Goal: Task Accomplishment & Management: Contribute content

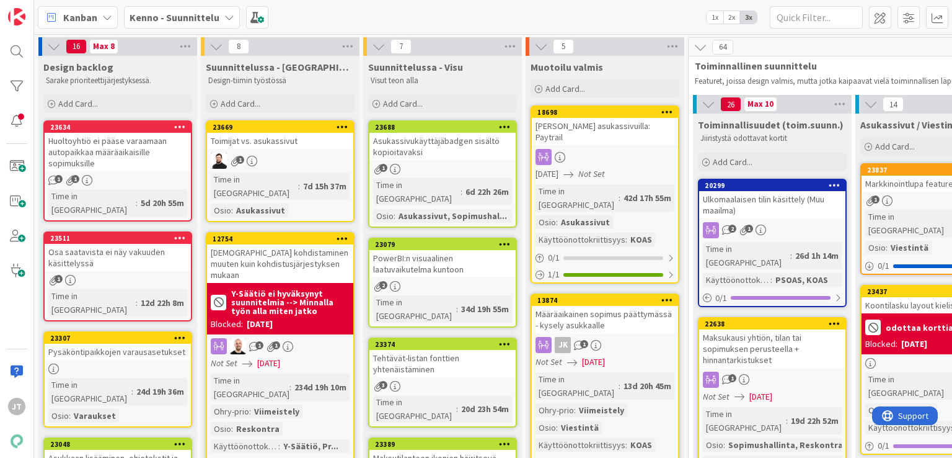
click at [265, 144] on div "Toimijat vs. asukassivut" at bounding box center [280, 141] width 146 height 16
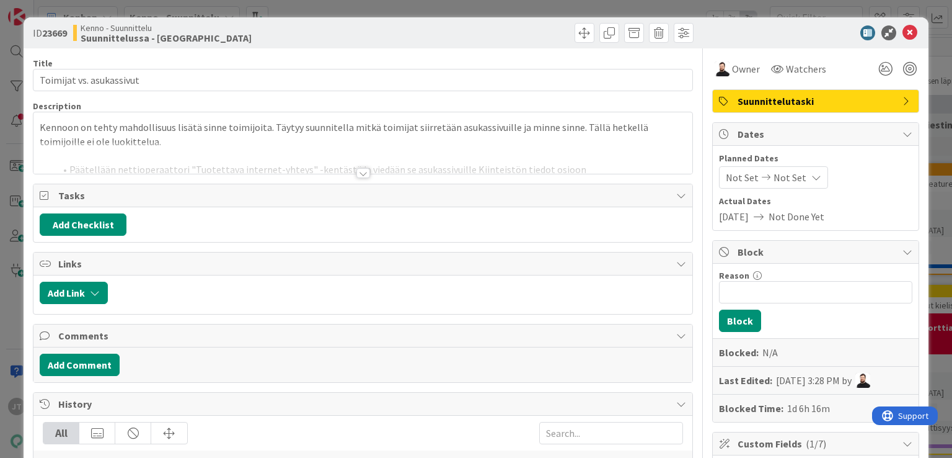
click at [358, 174] on div at bounding box center [363, 173] width 14 height 10
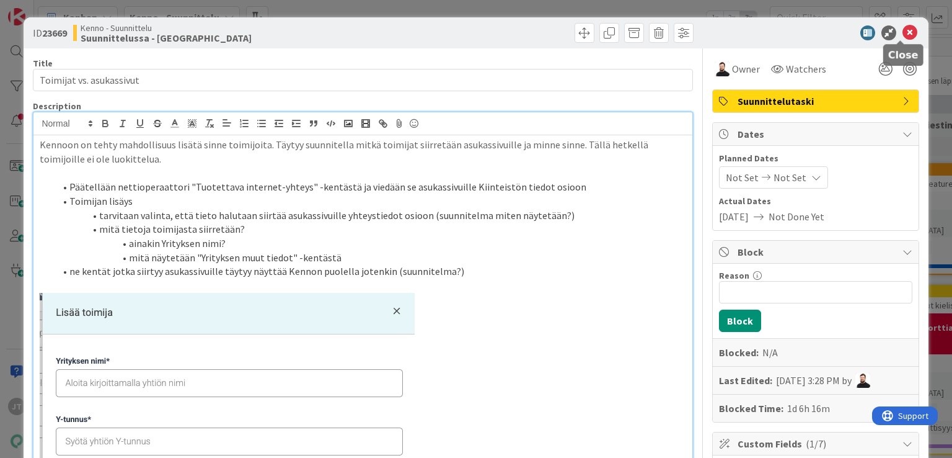
click at [904, 33] on icon at bounding box center [910, 32] width 15 height 15
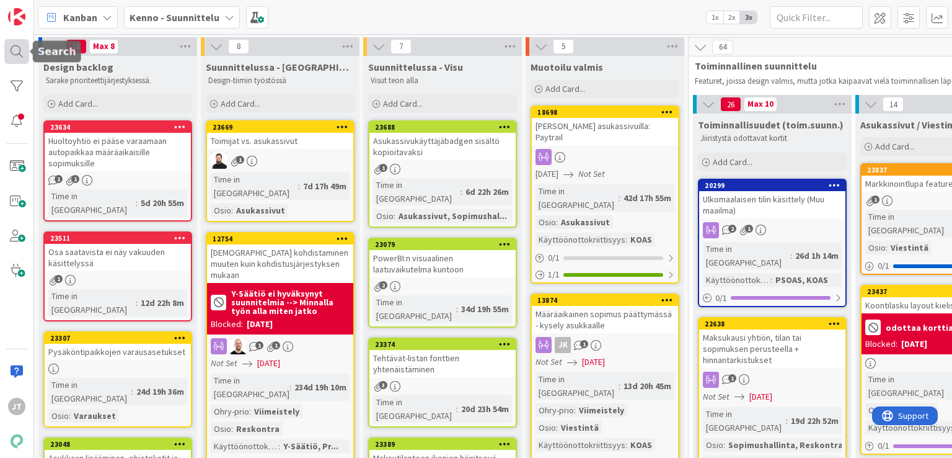
click at [9, 55] on div at bounding box center [16, 51] width 25 height 25
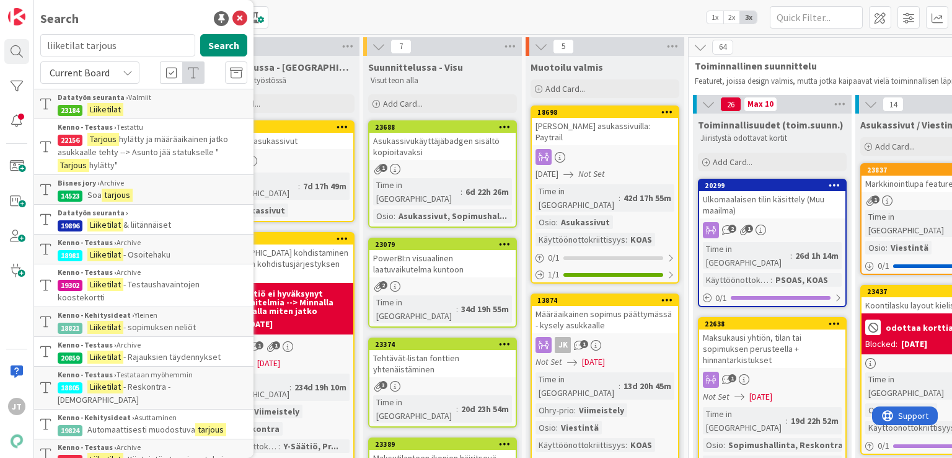
click at [86, 68] on span "Current Board" at bounding box center [80, 72] width 60 height 12
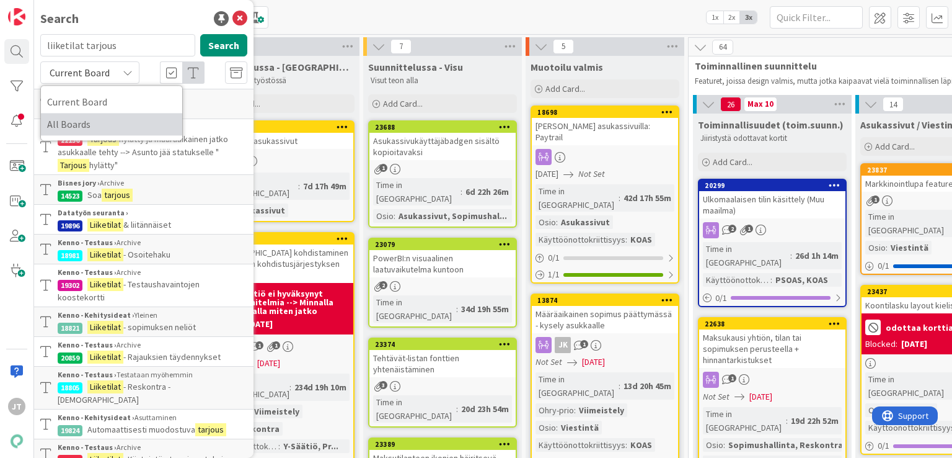
click at [86, 117] on span "All Boards" at bounding box center [111, 124] width 129 height 19
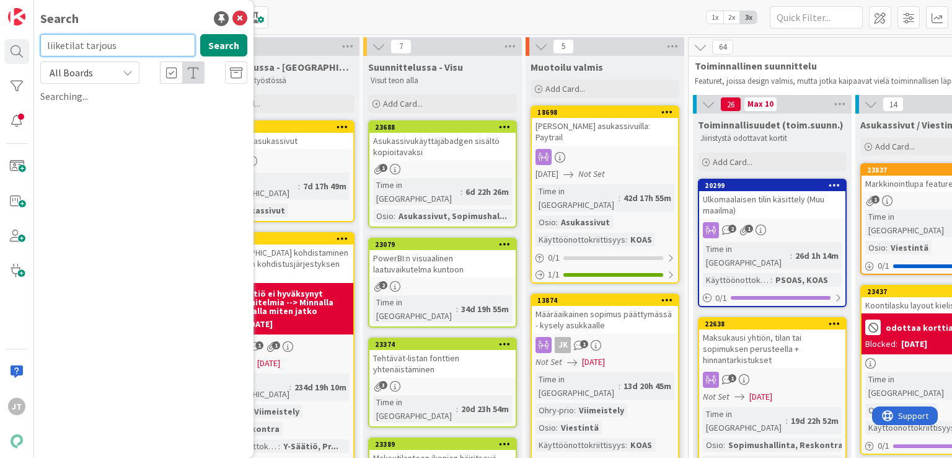
click at [125, 56] on input "liiketilat tarjous" at bounding box center [117, 45] width 155 height 22
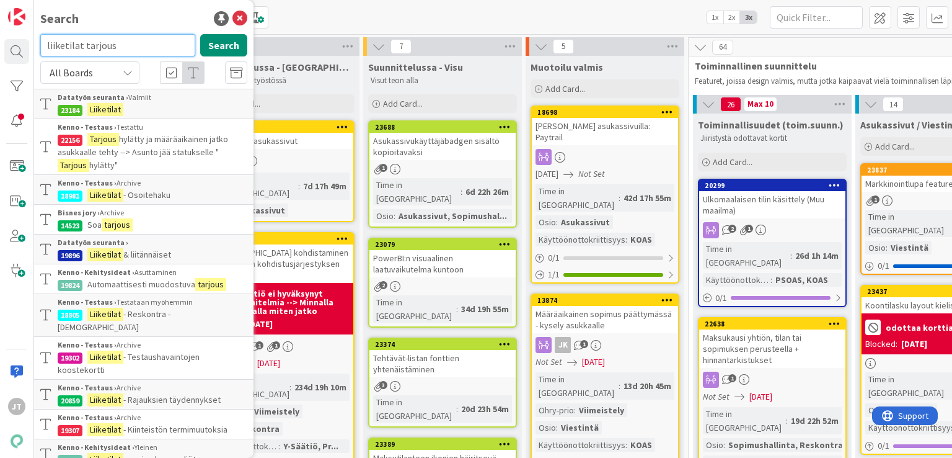
click at [129, 51] on input "liiketilat tarjous" at bounding box center [117, 45] width 155 height 22
paste input "[URL][DOMAIN_NAME]"
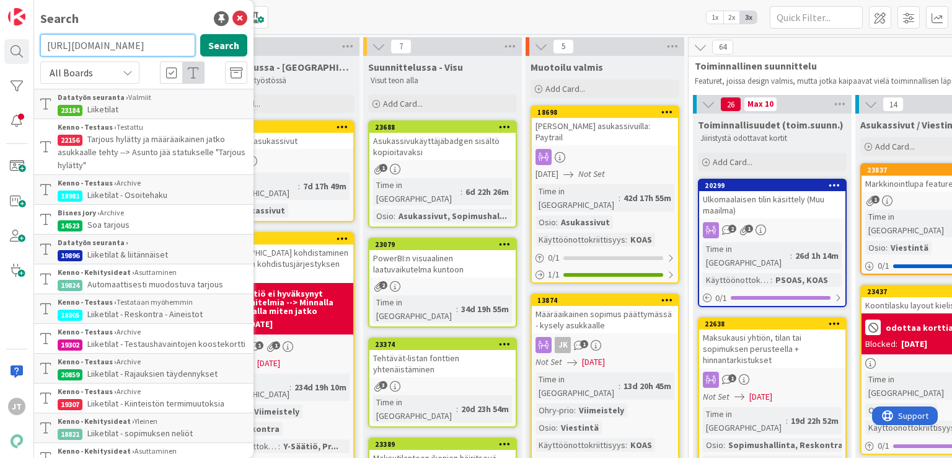
scroll to position [0, 1107]
type input "[URL][DOMAIN_NAME]"
click at [129, 51] on input "[URL][DOMAIN_NAME]" at bounding box center [117, 45] width 155 height 22
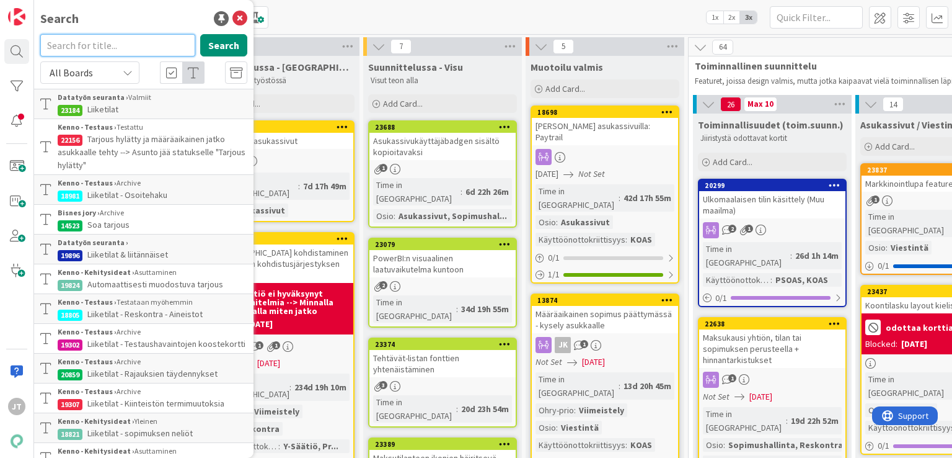
scroll to position [0, 0]
click at [213, 40] on button "Search" at bounding box center [223, 45] width 47 height 22
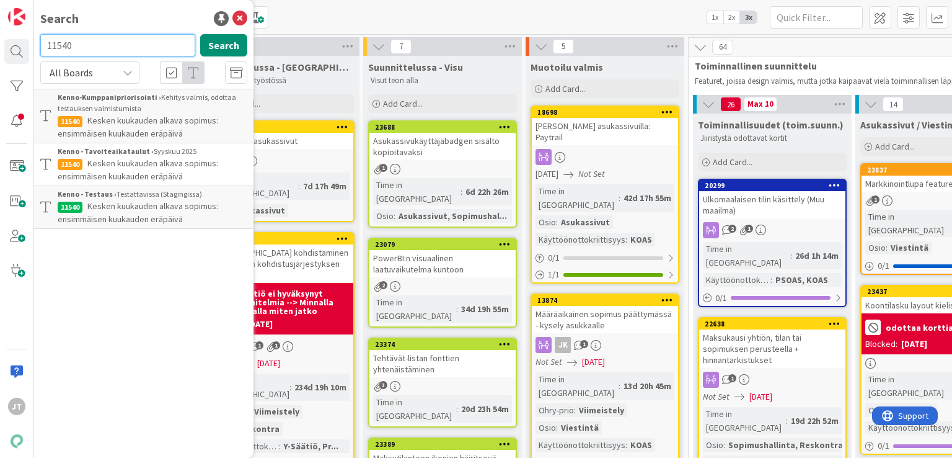
click at [130, 51] on input "11540" at bounding box center [117, 45] width 155 height 22
click at [131, 51] on input "11540" at bounding box center [117, 45] width 155 height 22
paste input "2771"
click at [204, 53] on button "Search" at bounding box center [223, 45] width 47 height 22
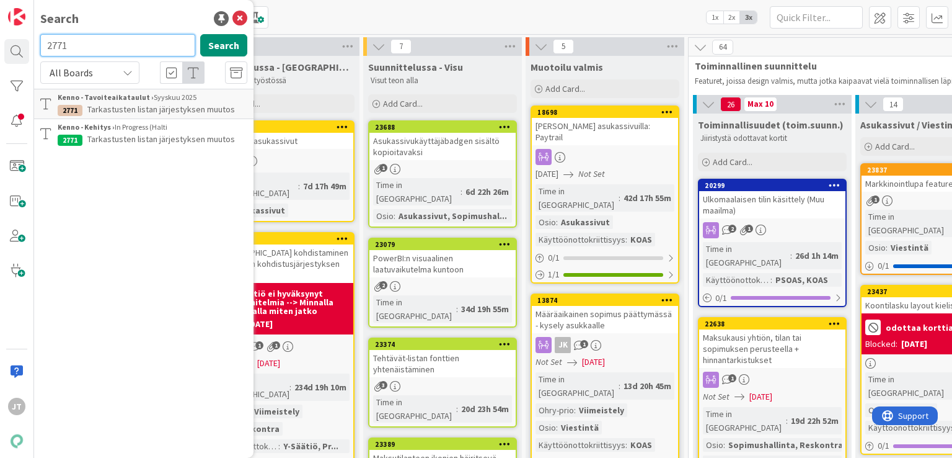
click at [148, 51] on input "2771" at bounding box center [117, 45] width 155 height 22
paste input "3172"
click at [233, 43] on button "Search" at bounding box center [223, 45] width 47 height 22
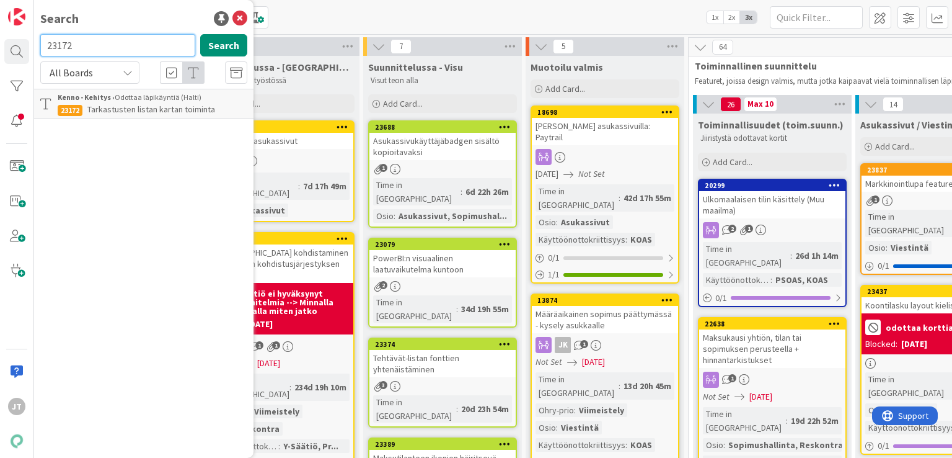
click at [114, 45] on input "23172" at bounding box center [117, 45] width 155 height 22
paste input "1870"
type input "18702"
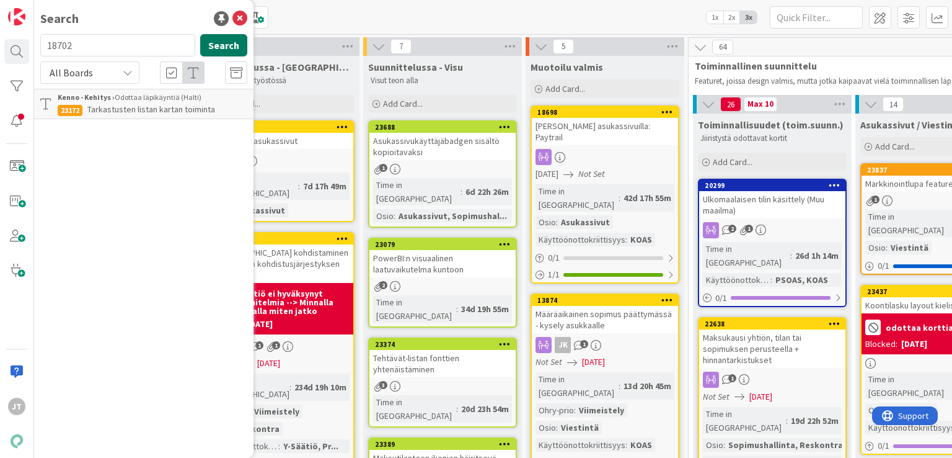
click at [229, 38] on button "Search" at bounding box center [223, 45] width 47 height 22
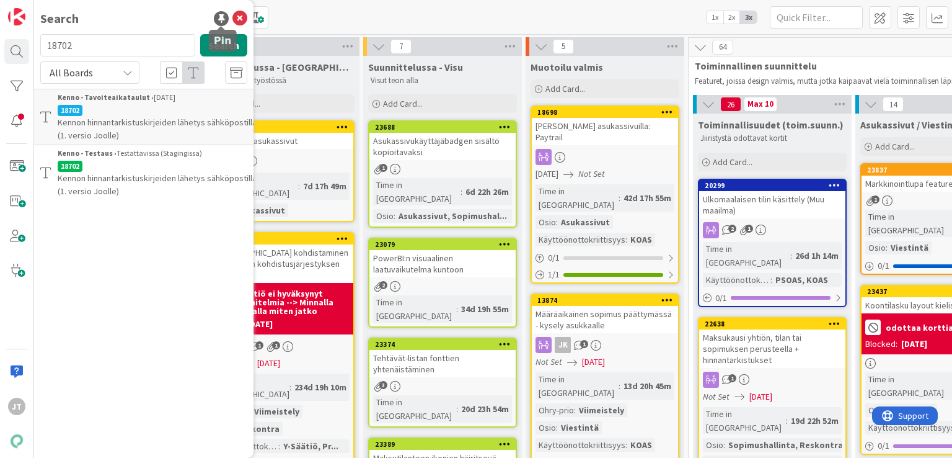
click at [221, 17] on div at bounding box center [221, 18] width 15 height 15
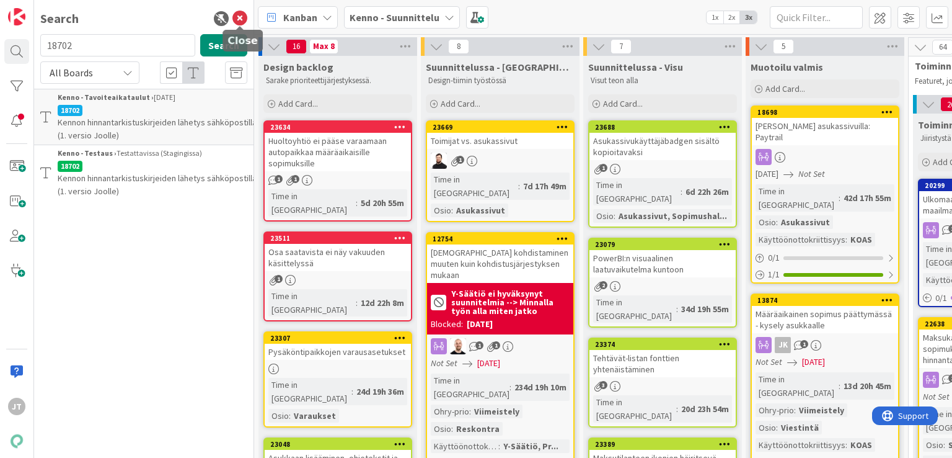
click at [239, 20] on icon at bounding box center [239, 18] width 15 height 15
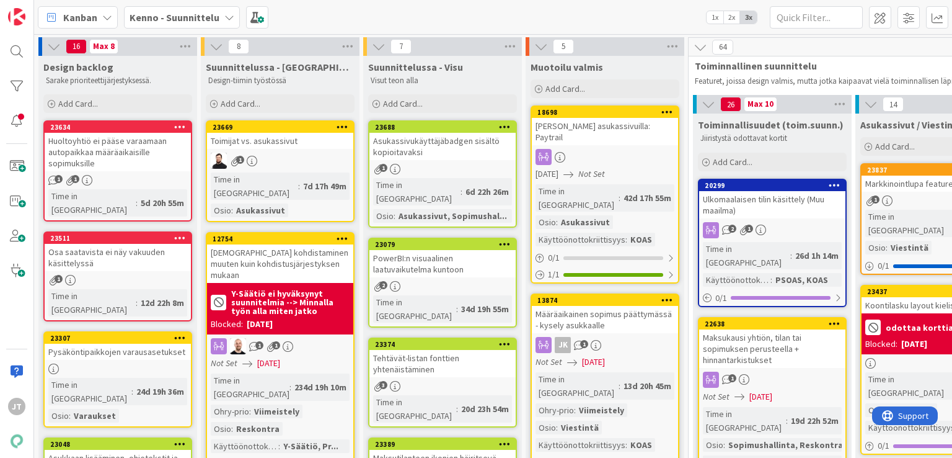
click at [193, 17] on b "Kenno - Suunnittelu" at bounding box center [175, 17] width 90 height 12
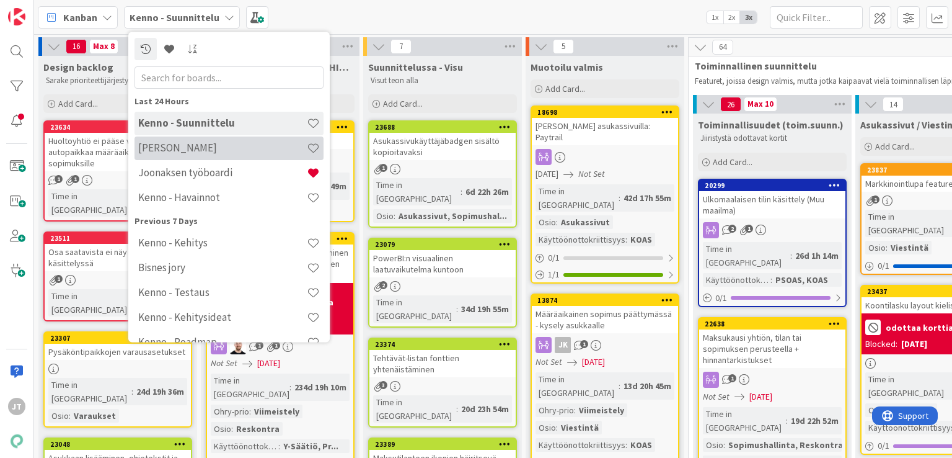
click at [186, 149] on h4 "[PERSON_NAME]" at bounding box center [222, 148] width 169 height 12
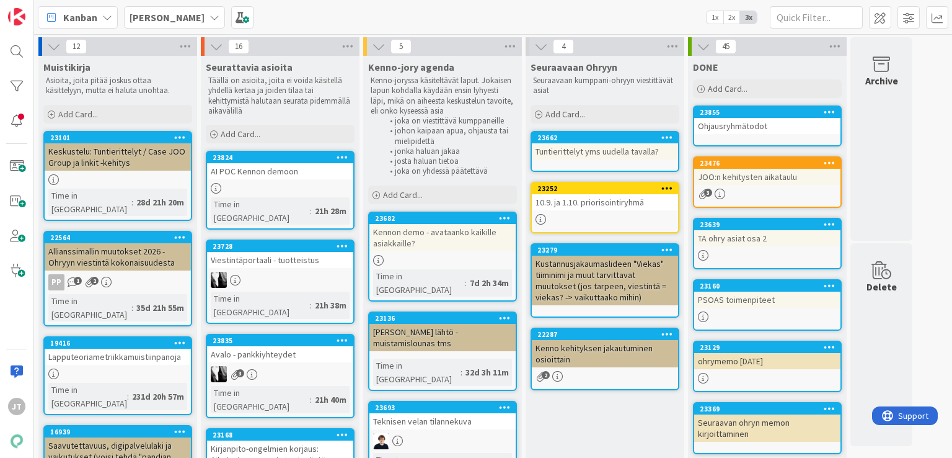
click at [482, 244] on div "Kennon demo - avataanko kaikille asiakkaille?" at bounding box center [442, 237] width 146 height 27
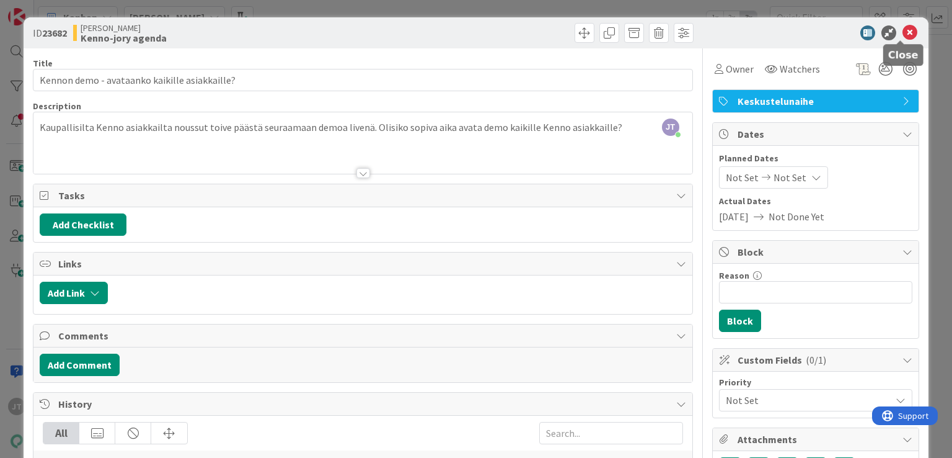
click at [903, 32] on icon at bounding box center [910, 32] width 15 height 15
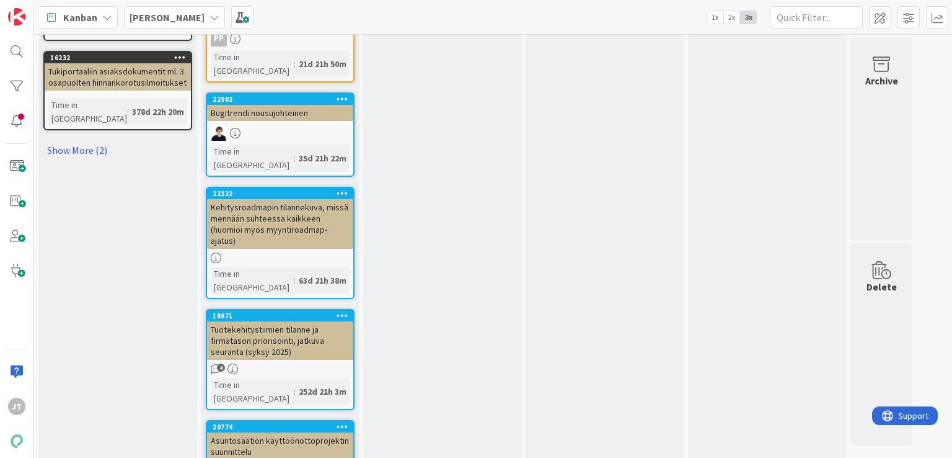
scroll to position [1015, 0]
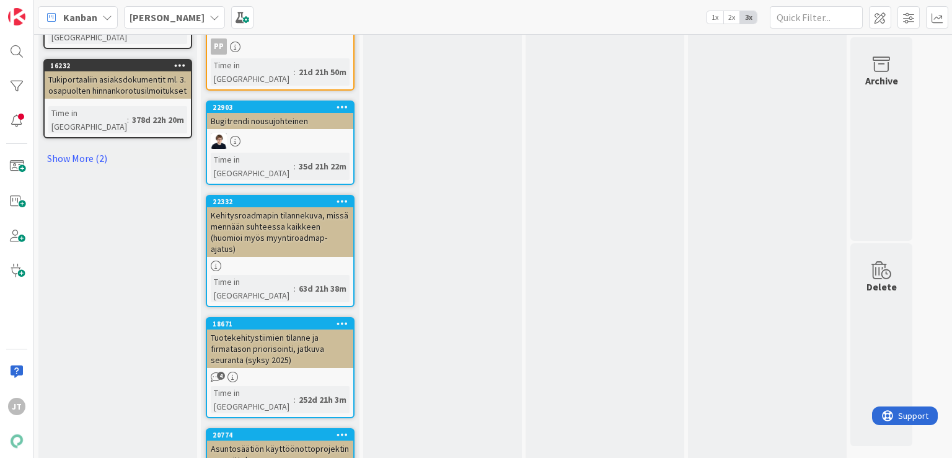
click at [322, 440] on div "Asuntosäätiön käyttöönottoprojektin suunnittelu" at bounding box center [280, 453] width 146 height 27
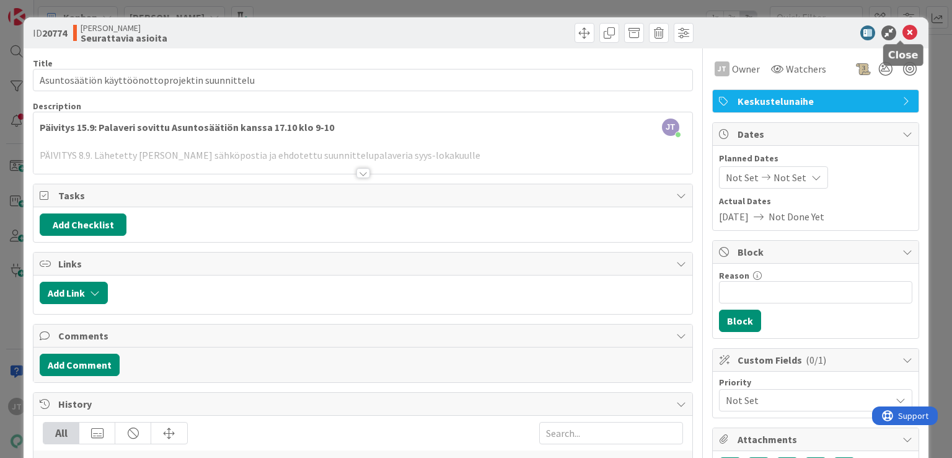
click at [903, 30] on icon at bounding box center [910, 32] width 15 height 15
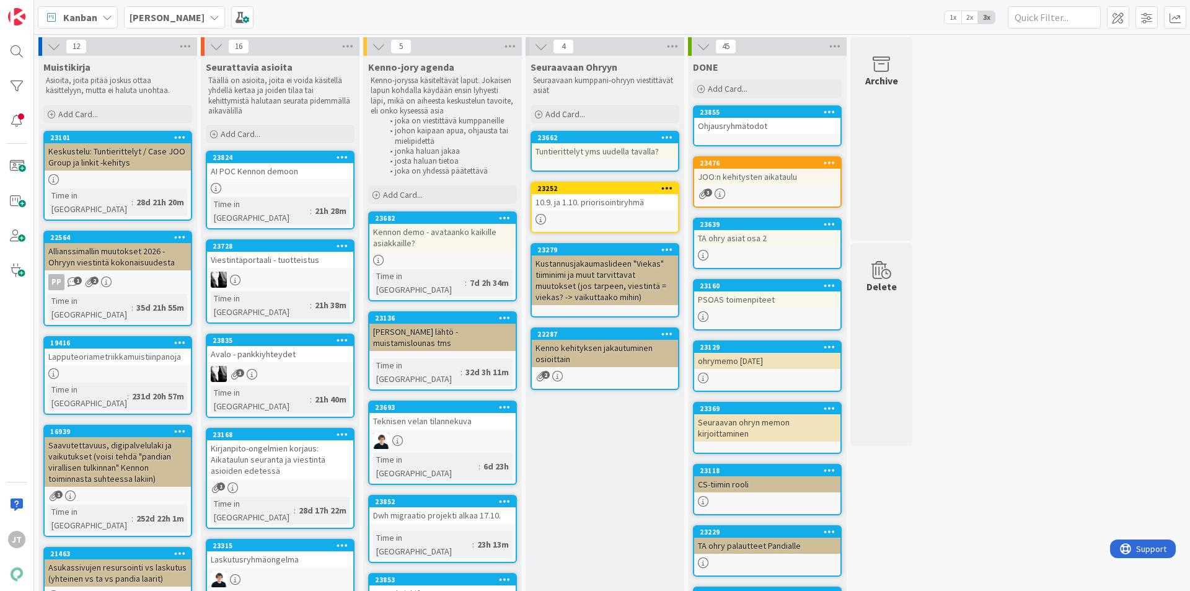
click at [146, 22] on b "[PERSON_NAME]" at bounding box center [167, 17] width 75 height 12
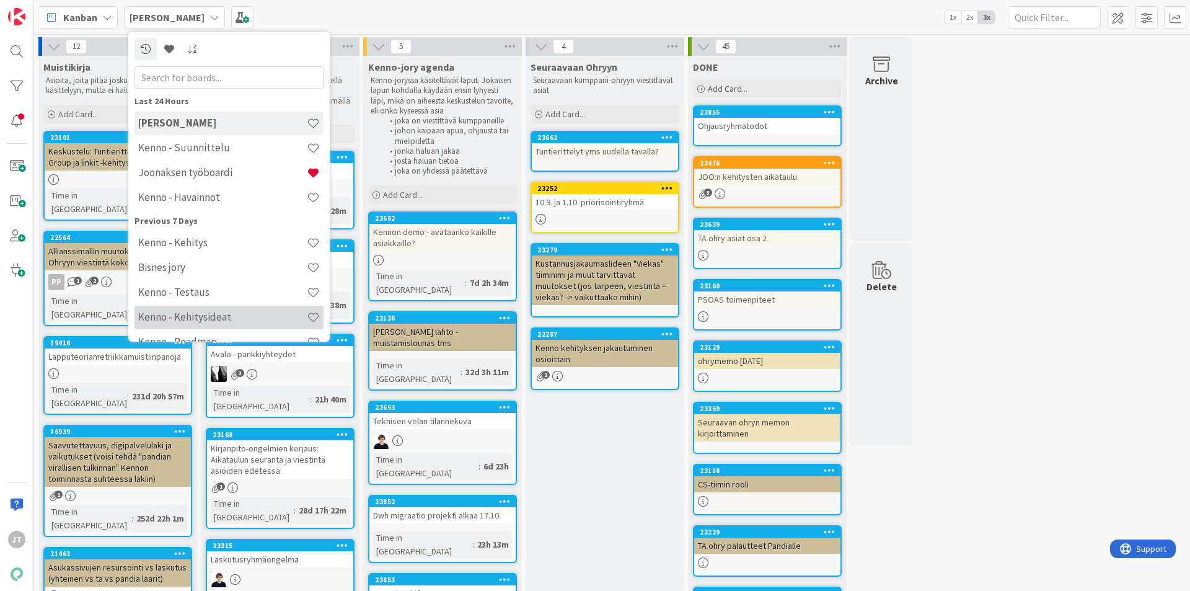
click at [193, 316] on h4 "Kenno - Kehitysideat" at bounding box center [222, 317] width 169 height 12
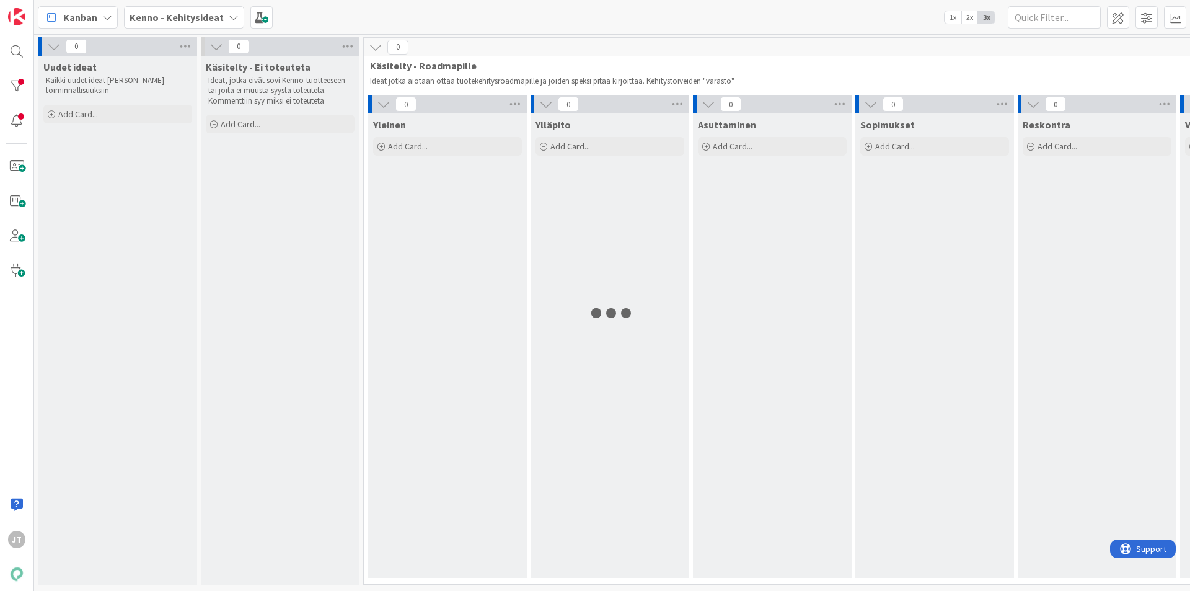
click at [172, 17] on b "Kenno - Kehitysideat" at bounding box center [177, 17] width 94 height 12
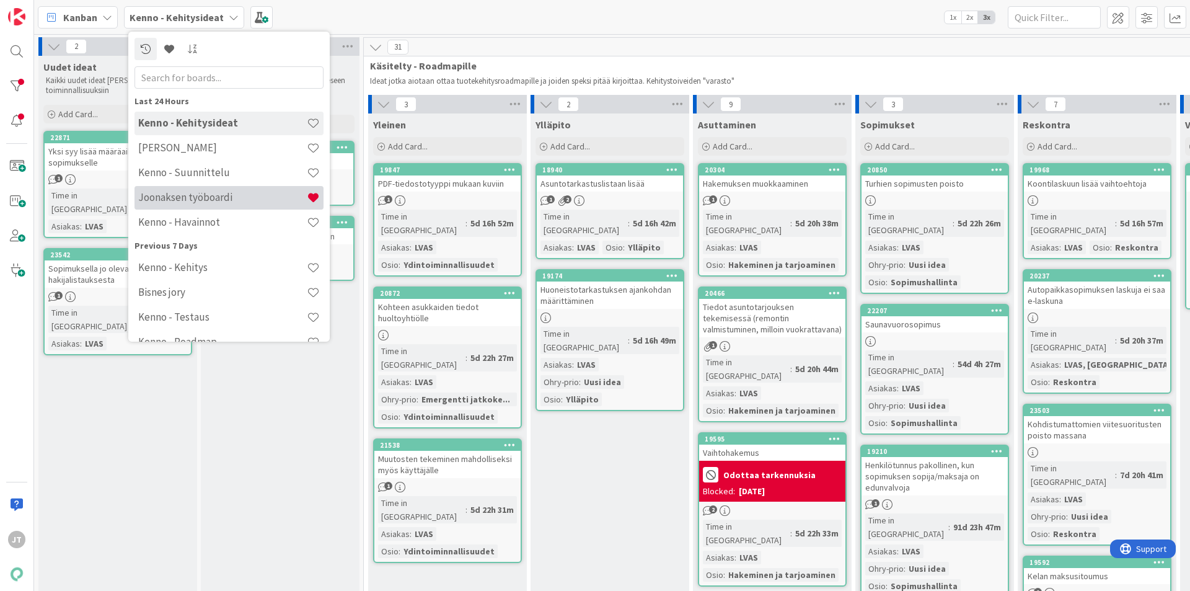
click at [202, 198] on h4 "Joonaksen työboardi" at bounding box center [222, 197] width 169 height 12
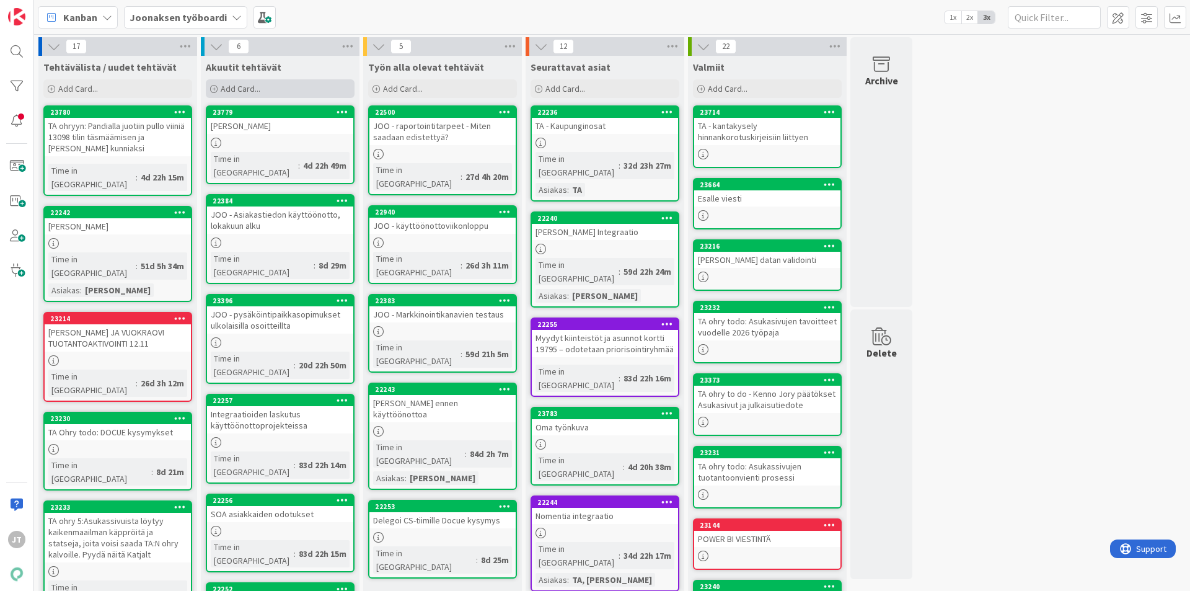
click at [249, 86] on span "Add Card..." at bounding box center [241, 88] width 40 height 11
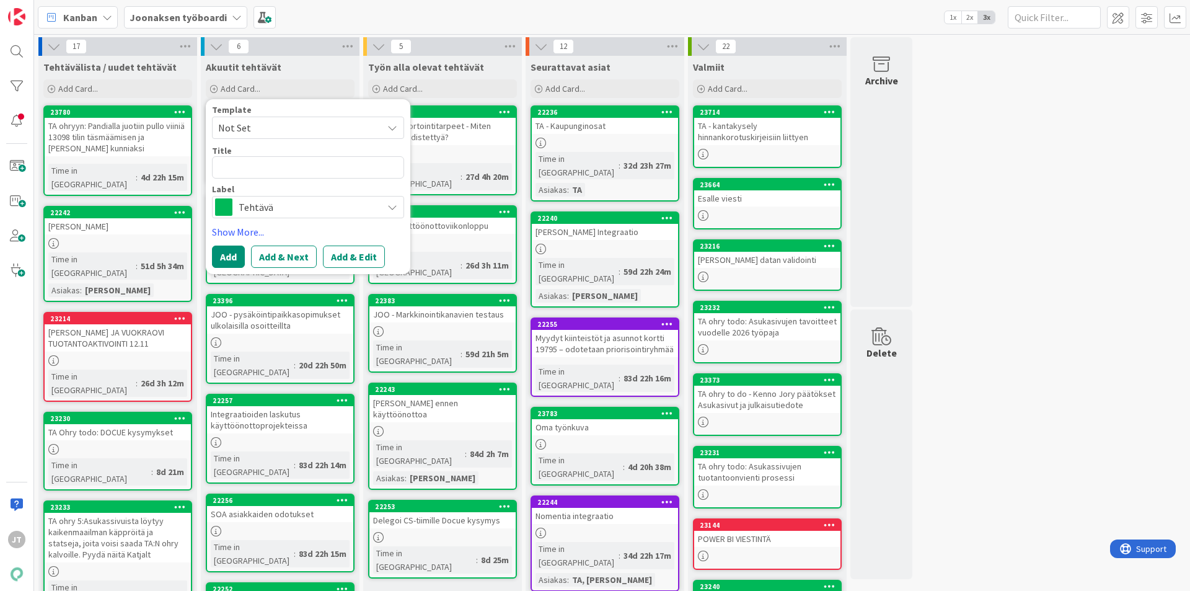
click at [331, 133] on span "Not Set" at bounding box center [295, 128] width 155 height 16
click at [329, 124] on span "Not Set" at bounding box center [295, 128] width 155 height 16
click at [281, 167] on textarea at bounding box center [308, 167] width 192 height 22
type textarea "x"
type textarea "J"
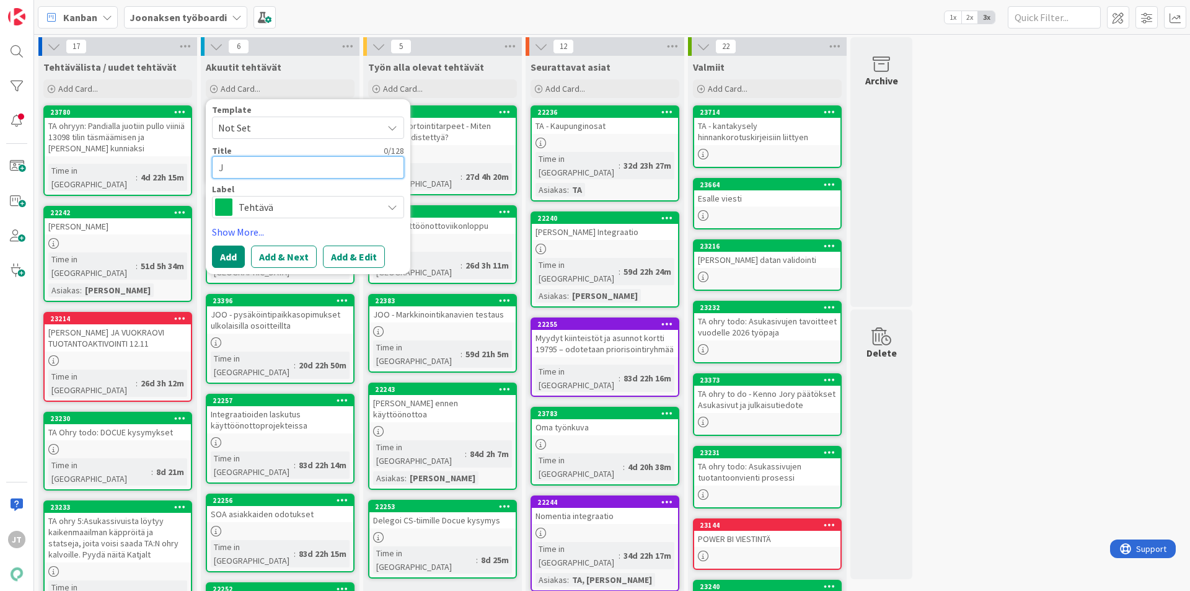
type textarea "x"
type textarea "[PERSON_NAME]"
type textarea "x"
type textarea "[PERSON_NAME]"
type textarea "x"
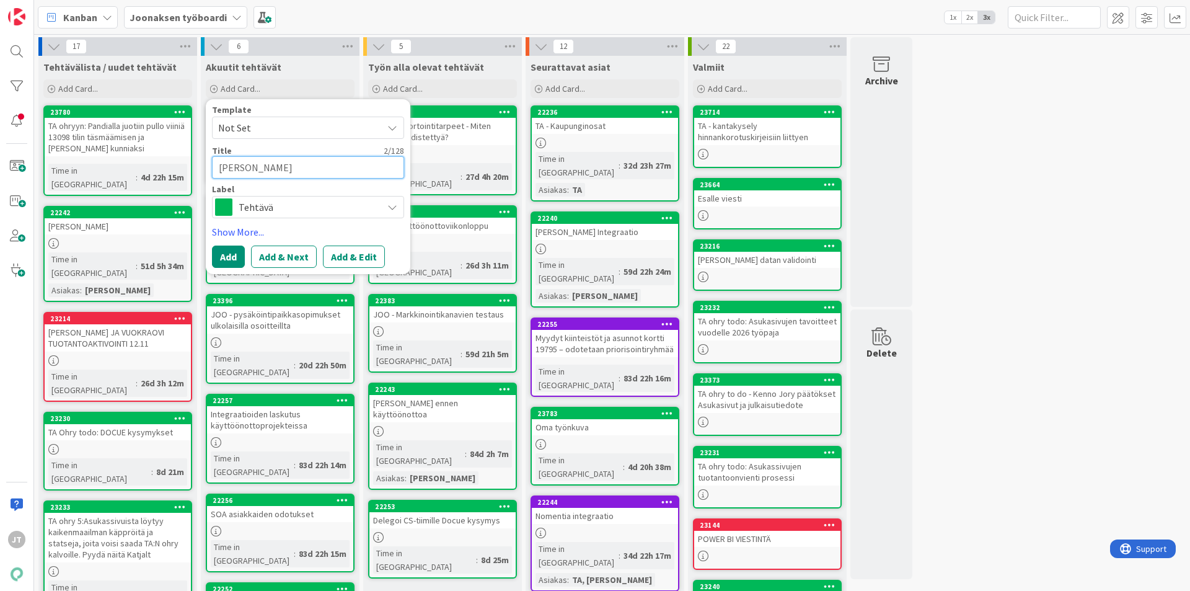
type textarea "[PERSON_NAME]"
type textarea "x"
type textarea "[PERSON_NAME] ."
type textarea "x"
type textarea "[PERSON_NAME]"
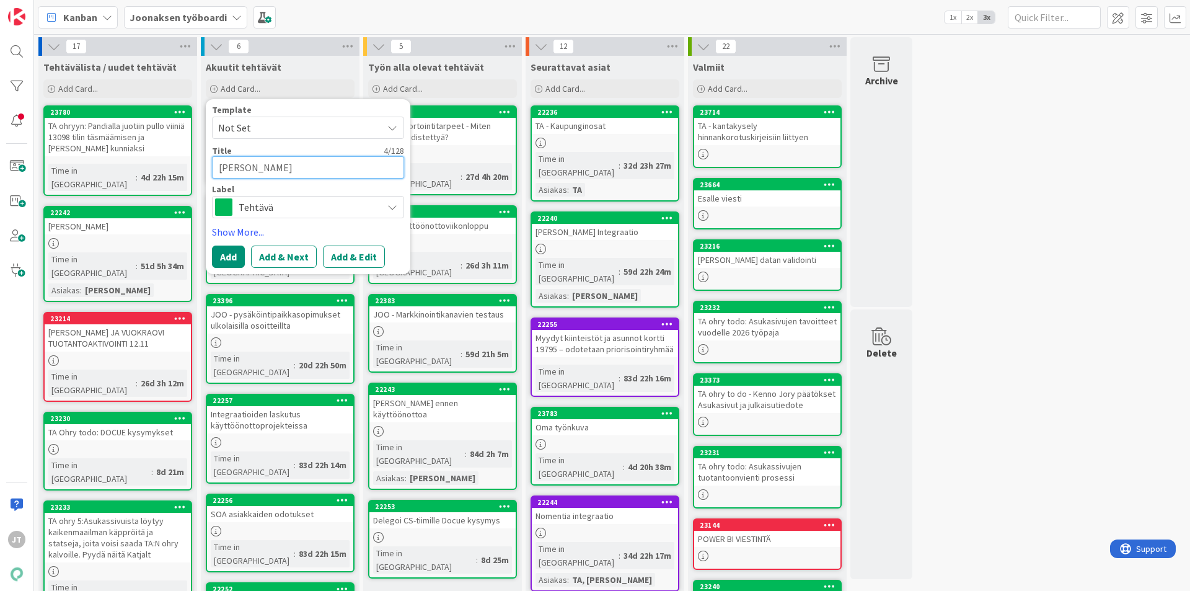
type textarea "x"
type textarea "JOO -"
type textarea "x"
type textarea "JOO -"
type textarea "x"
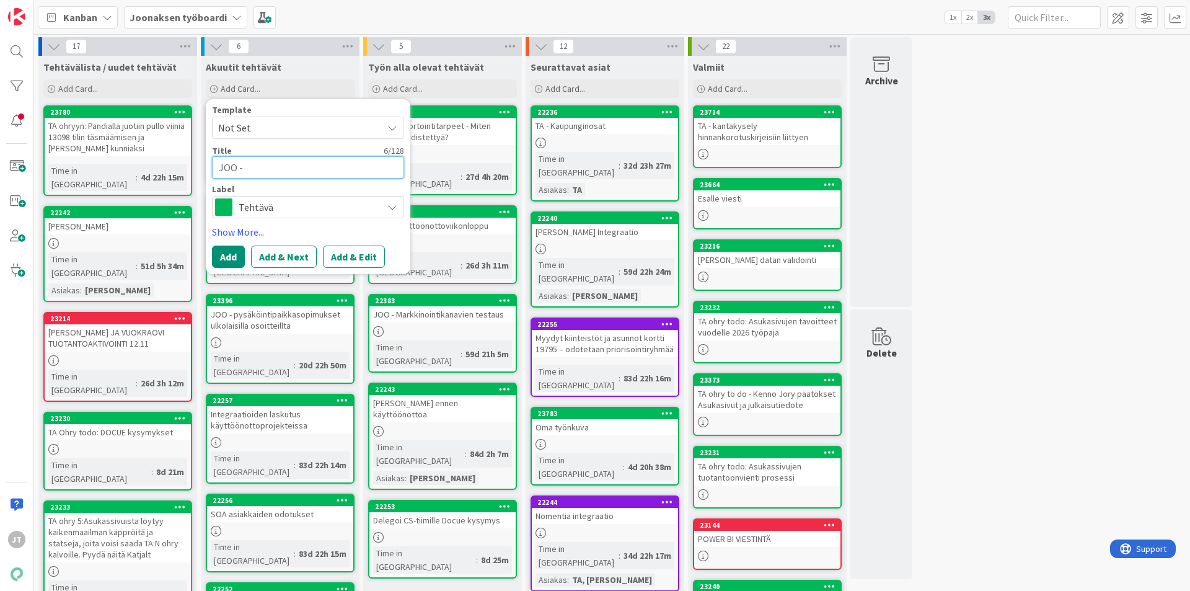
type textarea "[PERSON_NAME]"
type textarea "x"
type textarea "JOO - hi"
type textarea "x"
type textarea "[PERSON_NAME]"
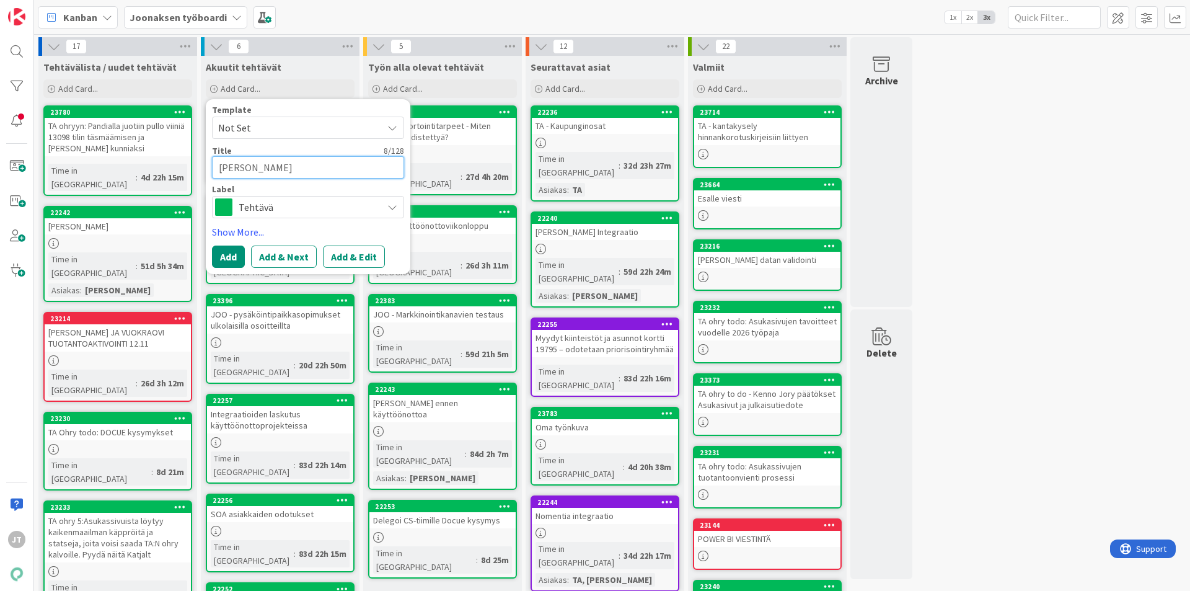
type textarea "x"
type textarea "[PERSON_NAME]"
type textarea "x"
type textarea "[PERSON_NAME]"
type textarea "x"
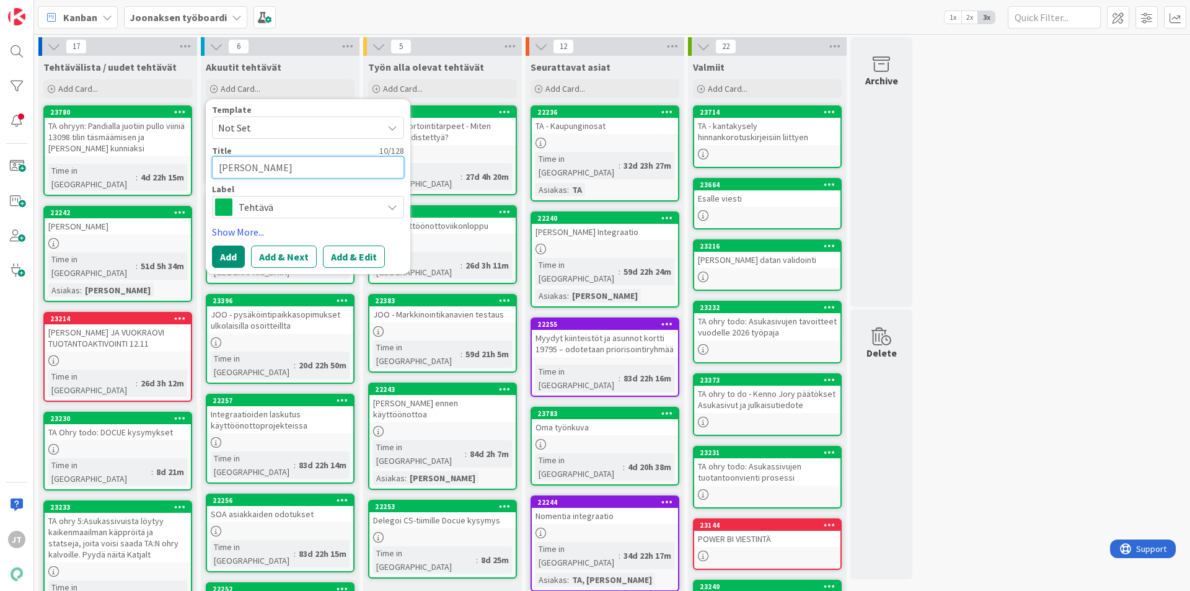
type textarea "[PERSON_NAME]"
type textarea "x"
type textarea "[PERSON_NAME]"
type textarea "x"
type textarea "JOO - hintojen"
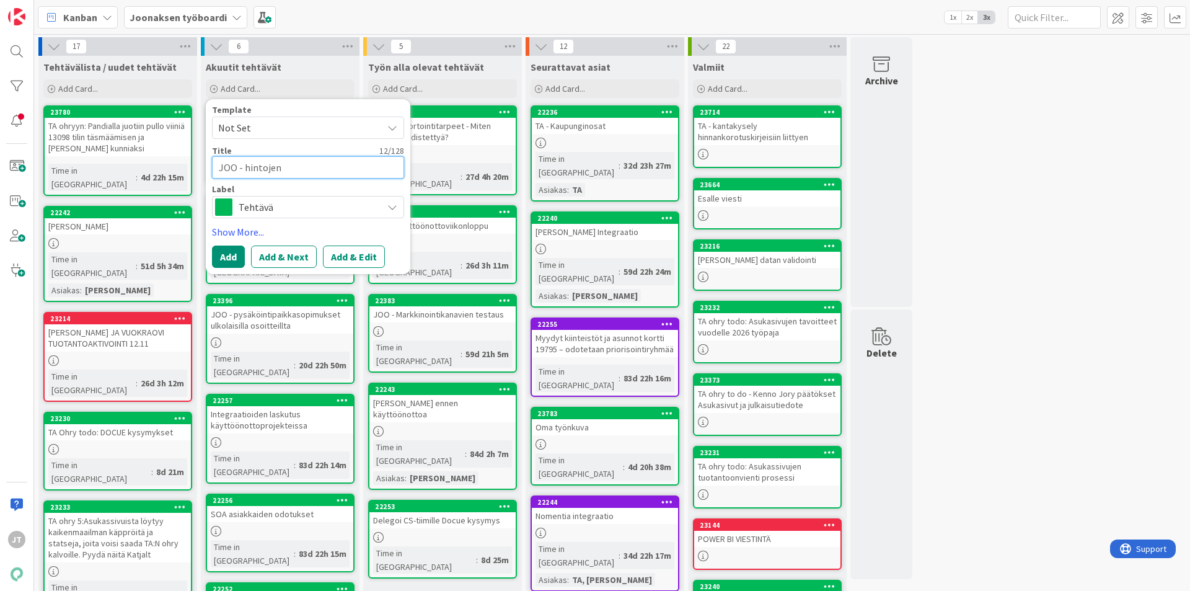
type textarea "x"
type textarea "JOO - hintojen"
type textarea "x"
type textarea "JOO - hintojen t"
type textarea "x"
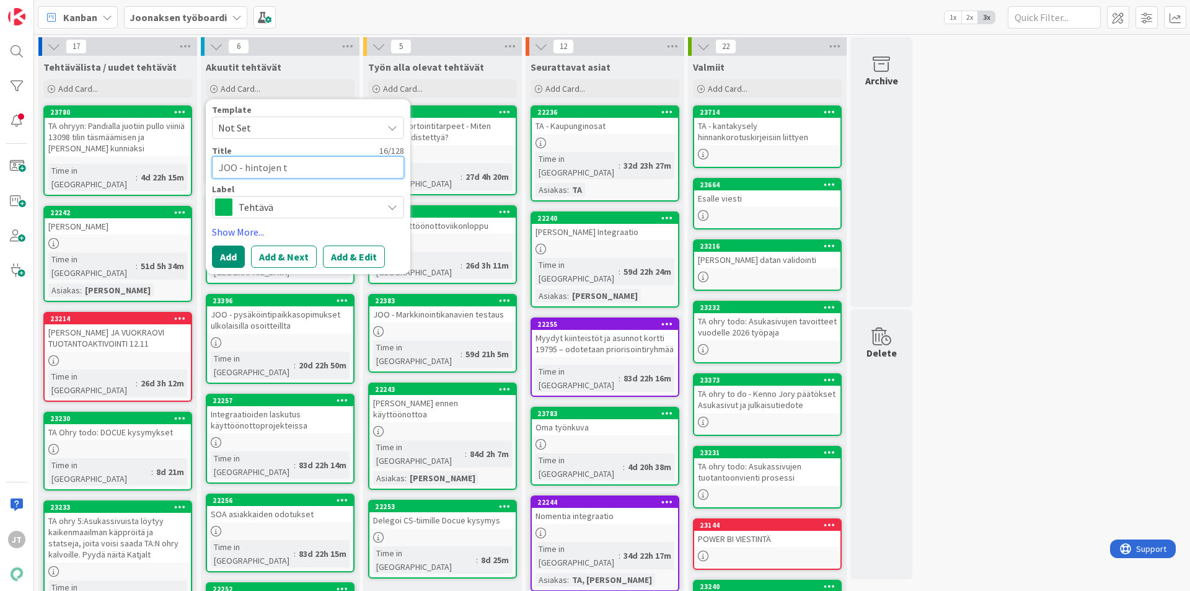
type textarea "JOO - hintojen te"
type textarea "x"
type textarea "JOO - hintojen tes"
type textarea "x"
type textarea "JOO - hintojen test"
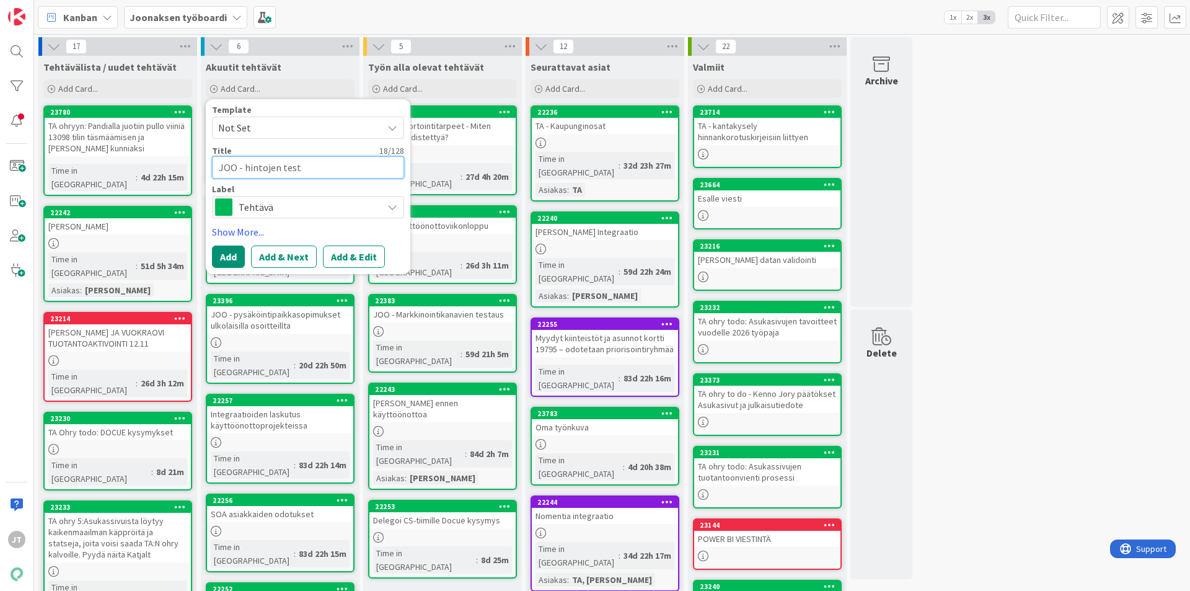
type textarea "x"
type textarea "JOO - hintojen testay"
type textarea "x"
type textarea "JOO - hintojen testays"
type textarea "x"
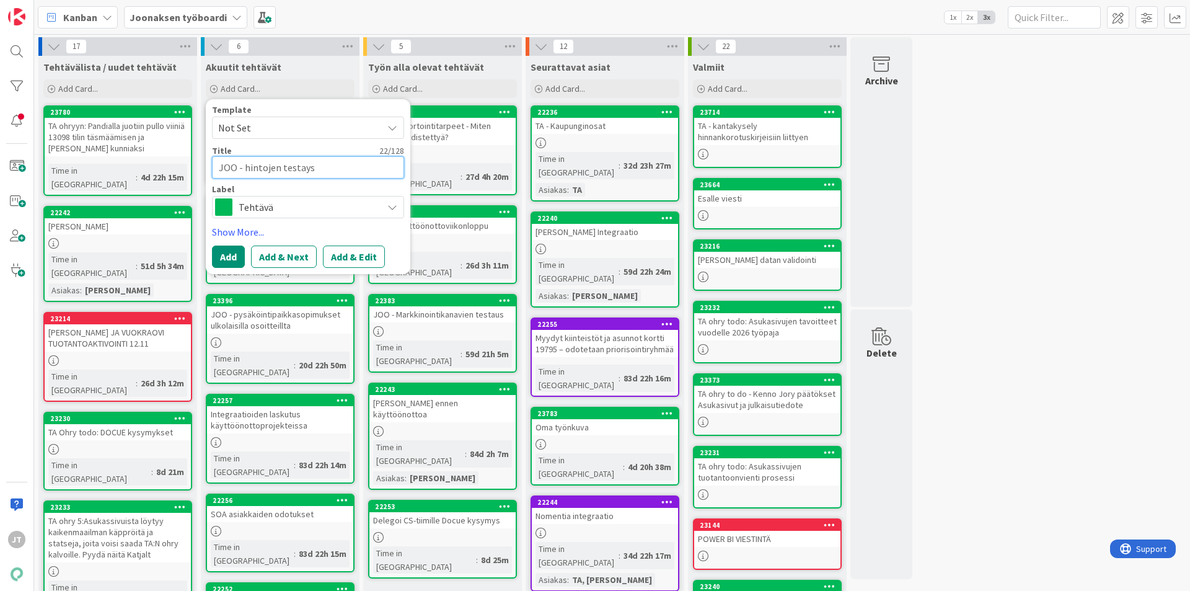
type textarea "JOO - hintojen testay"
type textarea "x"
type textarea "JOO - hintojen testa"
type textarea "x"
type textarea "JOO - hintojen testau"
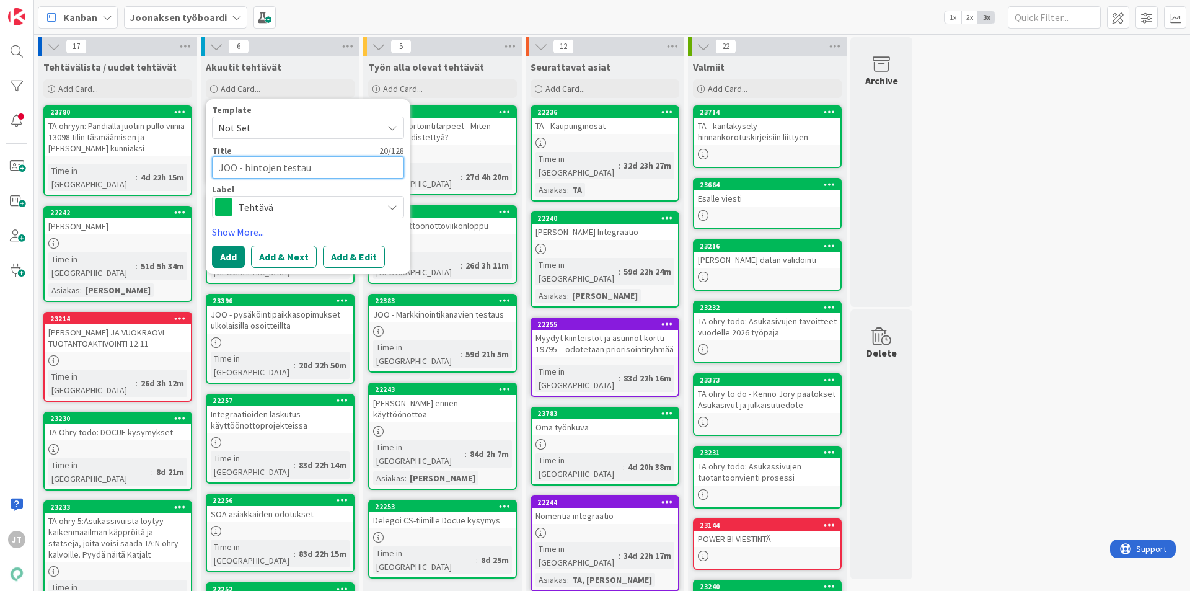
type textarea "x"
type textarea "JOO - hintojen testaus"
click at [359, 254] on button "Add & Edit" at bounding box center [354, 256] width 62 height 22
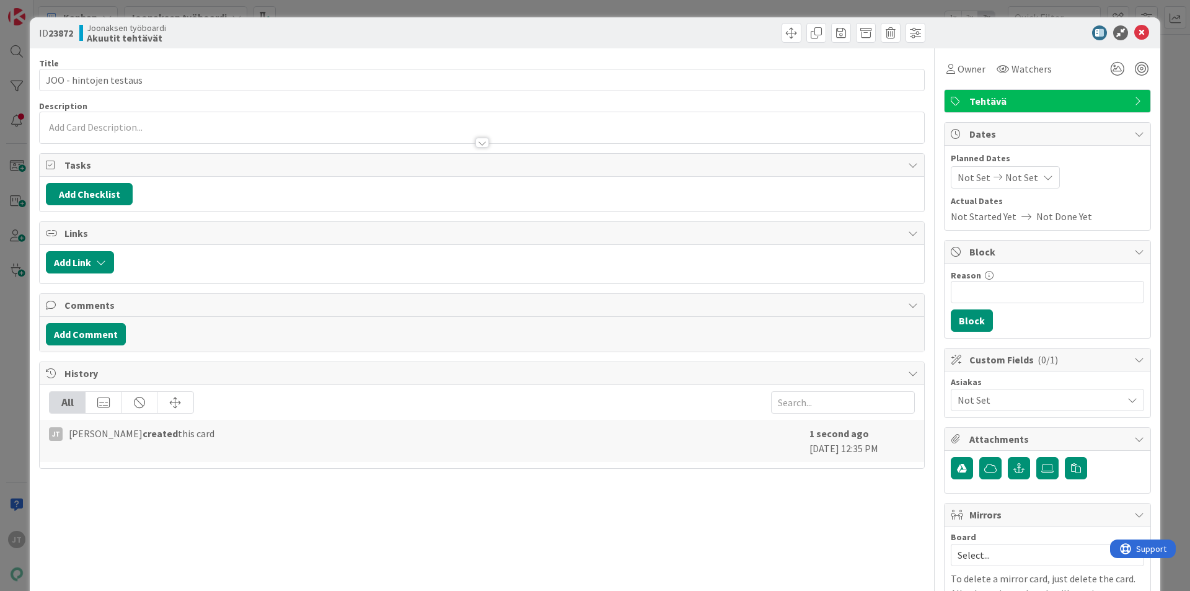
click at [480, 145] on div at bounding box center [482, 143] width 14 height 10
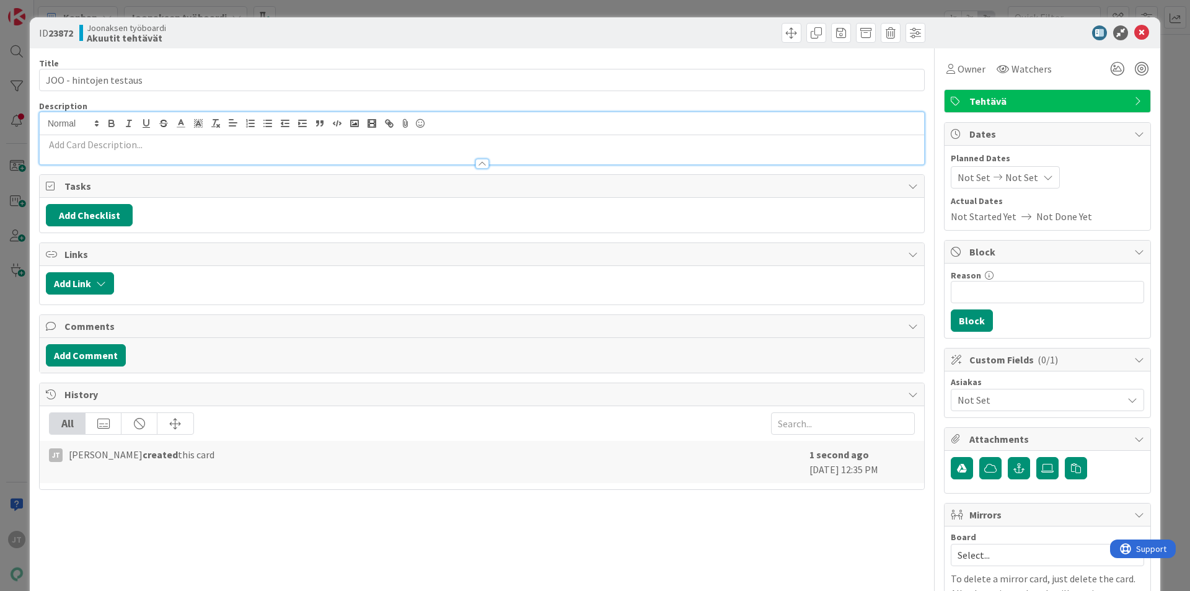
click at [190, 149] on p at bounding box center [482, 145] width 872 height 14
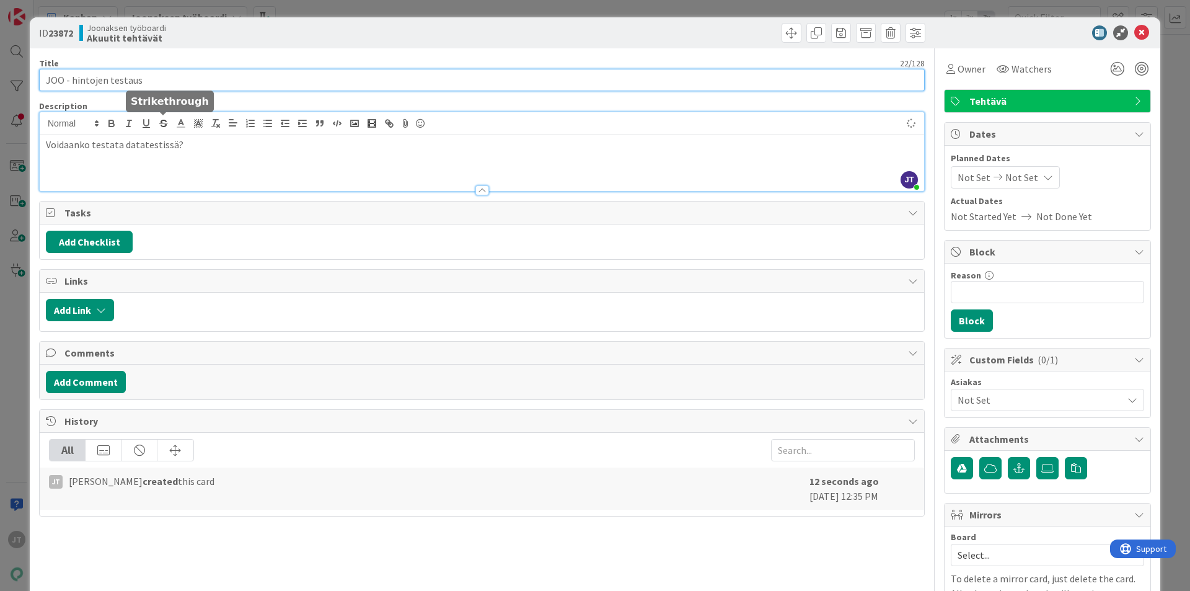
click at [175, 89] on input "JOO - hintojen testaus" at bounding box center [482, 80] width 886 height 22
click at [108, 79] on input "JOO - hintojen testaus" at bounding box center [482, 80] width 886 height 22
click at [68, 77] on input "JOO - hintojen testaus" at bounding box center [482, 80] width 886 height 22
click at [71, 81] on input "JOO - hintojen testaus" at bounding box center [482, 80] width 886 height 22
click at [232, 131] on span at bounding box center [232, 123] width 17 height 17
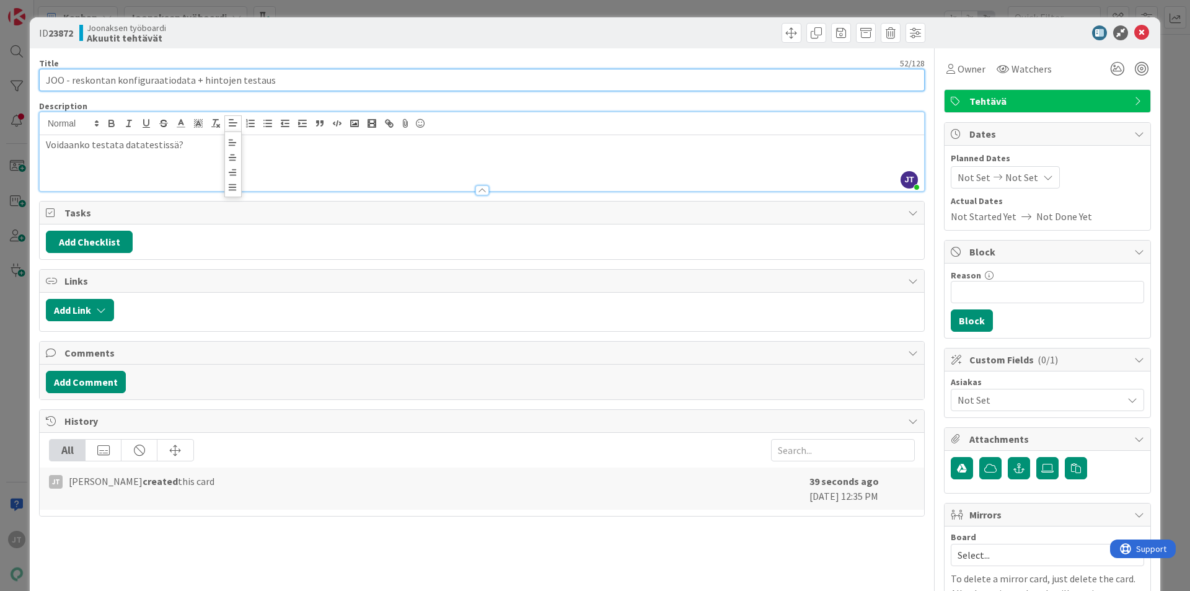
type input "JOO - reskontan konfiguraatiodata + hintojen testaus"
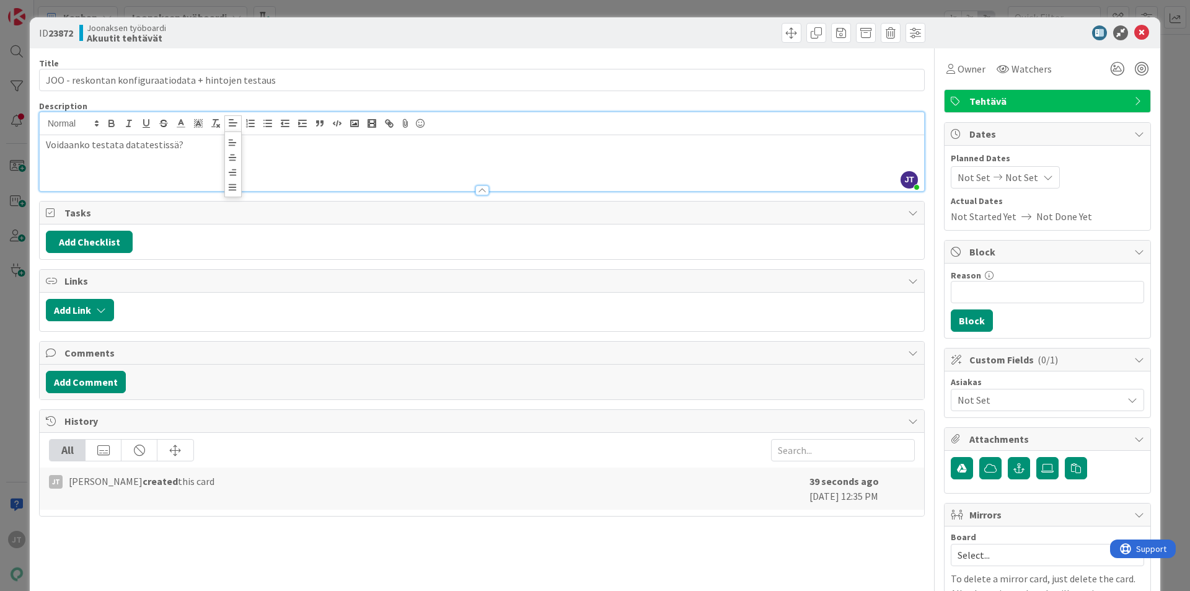
click at [183, 145] on p "Voidaanko testata datatestissä?" at bounding box center [482, 145] width 872 height 14
click at [952, 100] on span "Tehtävä" at bounding box center [1049, 101] width 159 height 15
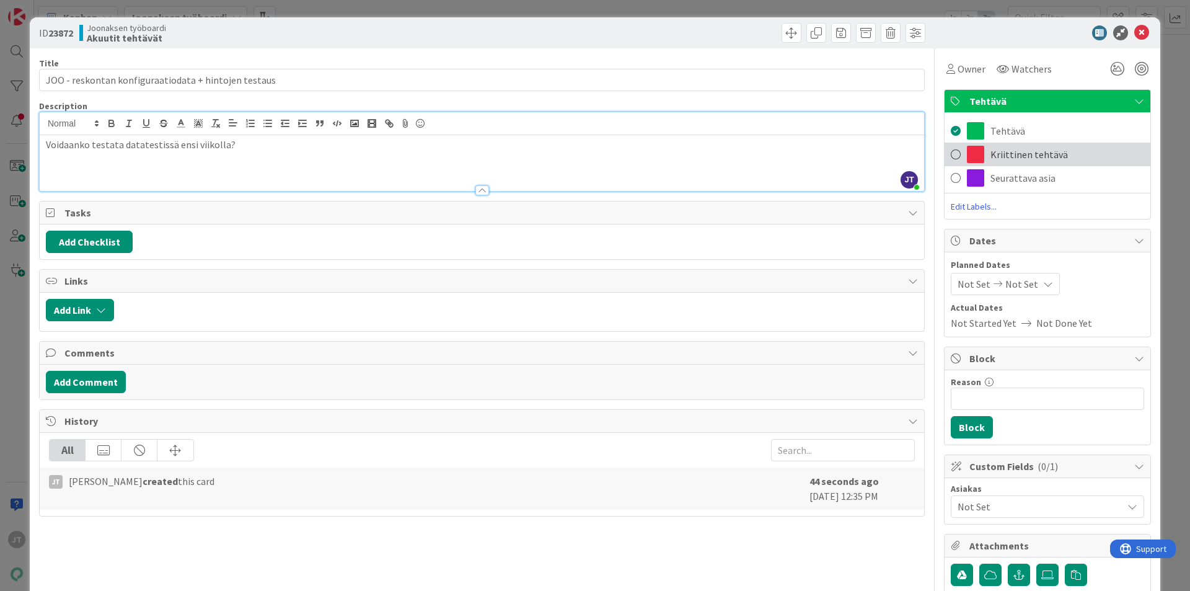
click at [952, 146] on div "Kriittinen tehtävä" at bounding box center [1048, 155] width 206 height 24
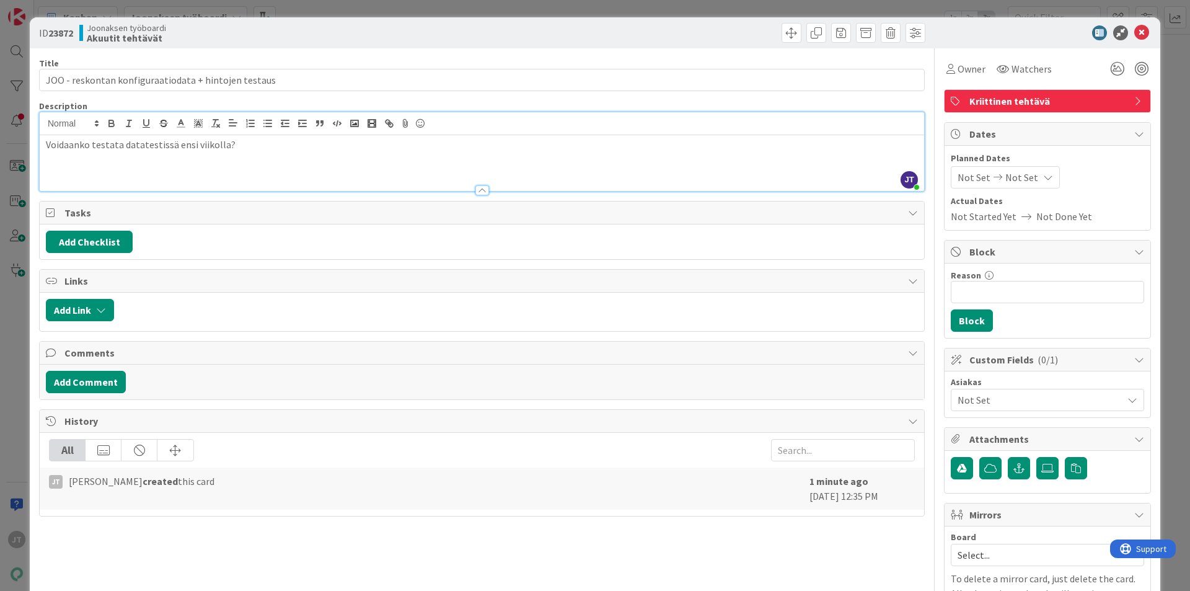
click at [304, 141] on p "Voidaanko testata datatestissä ensi viikolla?" at bounding box center [482, 145] width 872 height 14
click at [952, 29] on icon at bounding box center [1141, 32] width 15 height 15
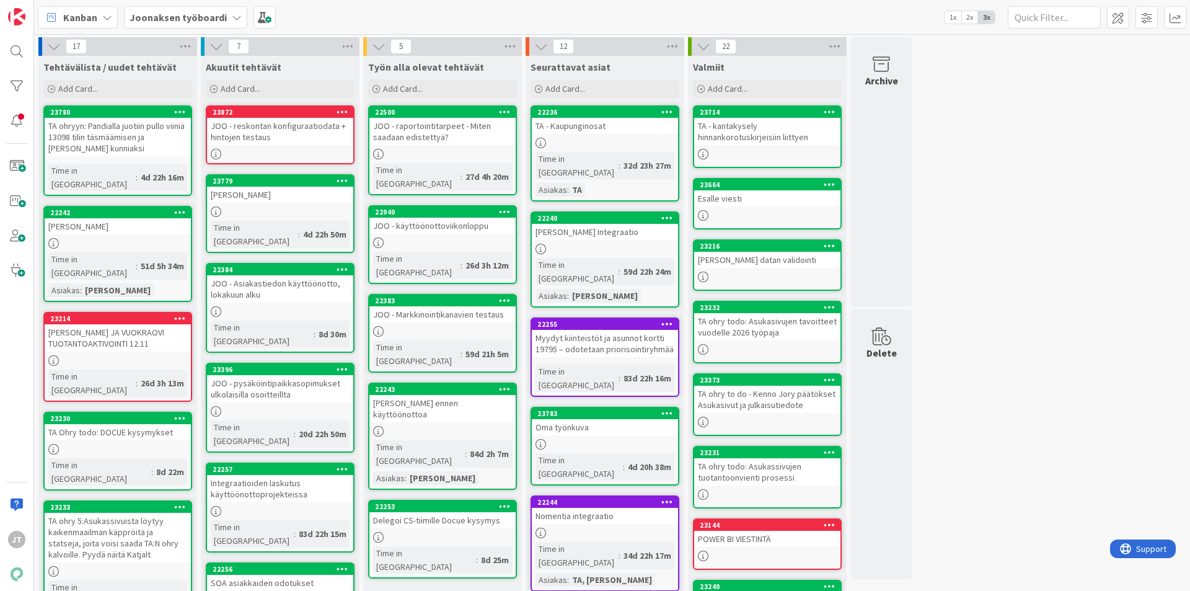
click at [293, 126] on div "JOO - reskontan konfiguraatiodata + hintojen testaus" at bounding box center [280, 131] width 146 height 27
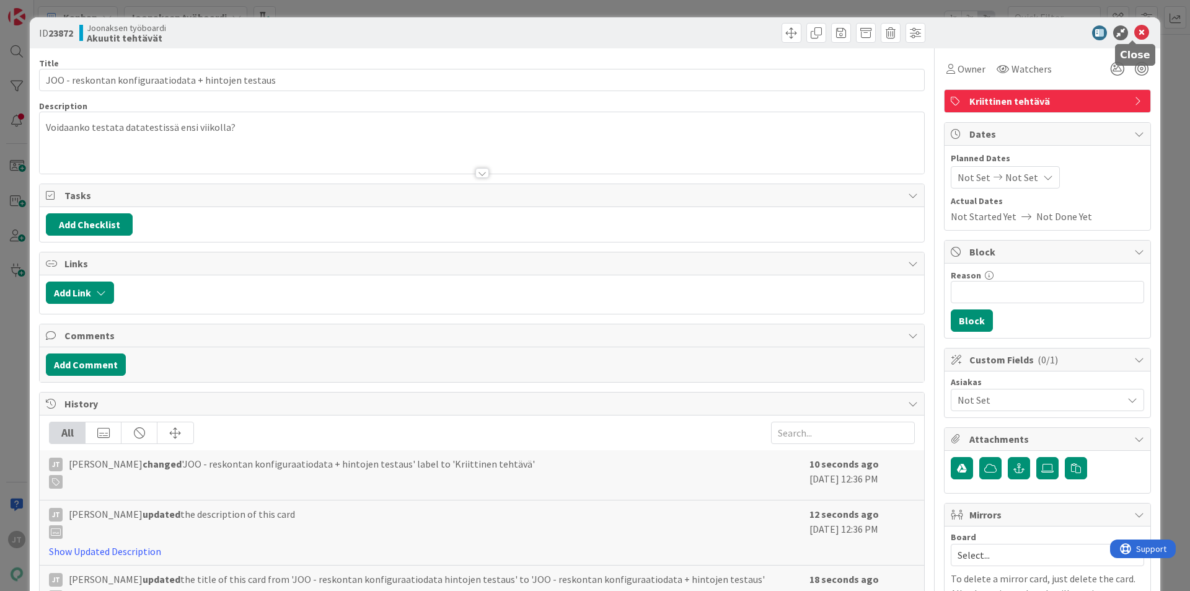
click at [952, 31] on icon at bounding box center [1141, 32] width 15 height 15
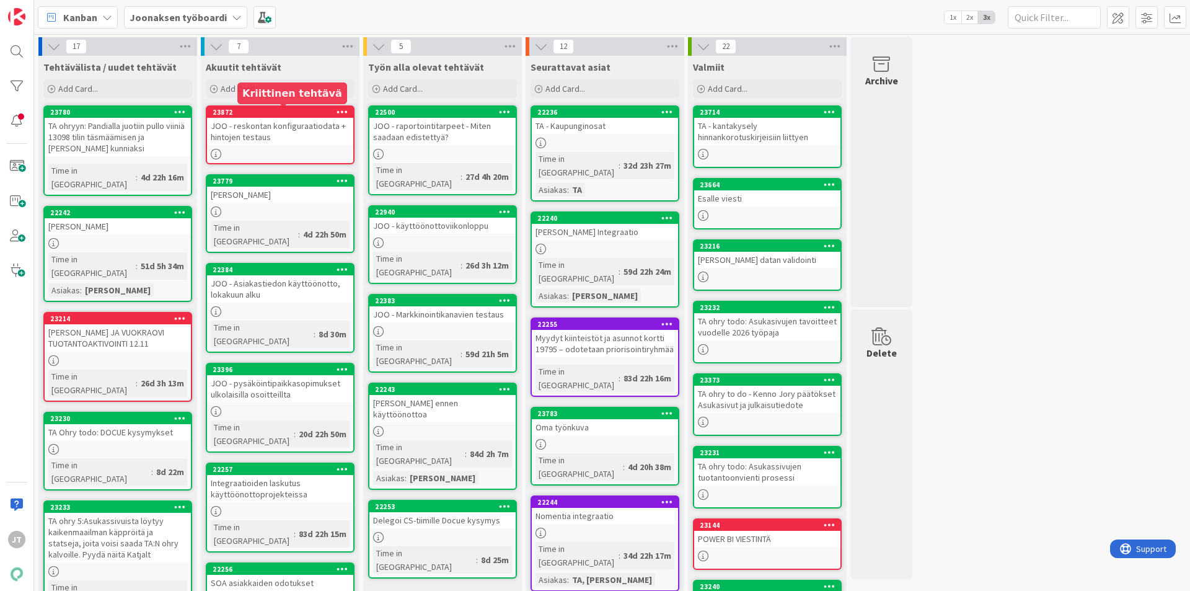
click at [281, 131] on div "JOO - reskontan konfiguraatiodata + hintojen testaus" at bounding box center [280, 131] width 146 height 27
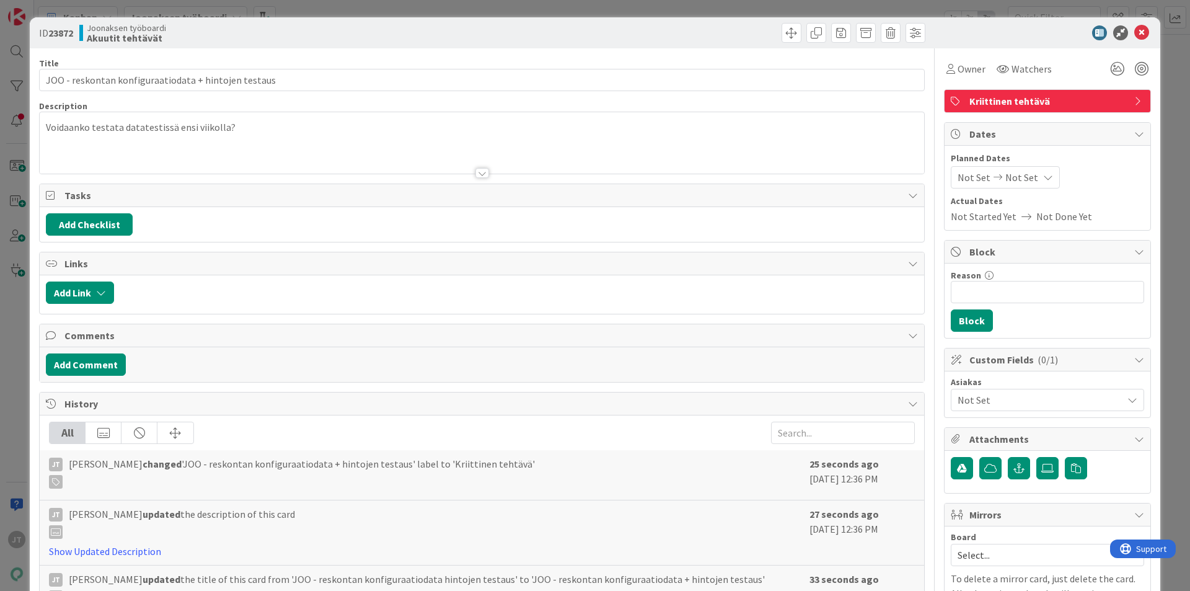
click at [476, 172] on div at bounding box center [482, 173] width 14 height 10
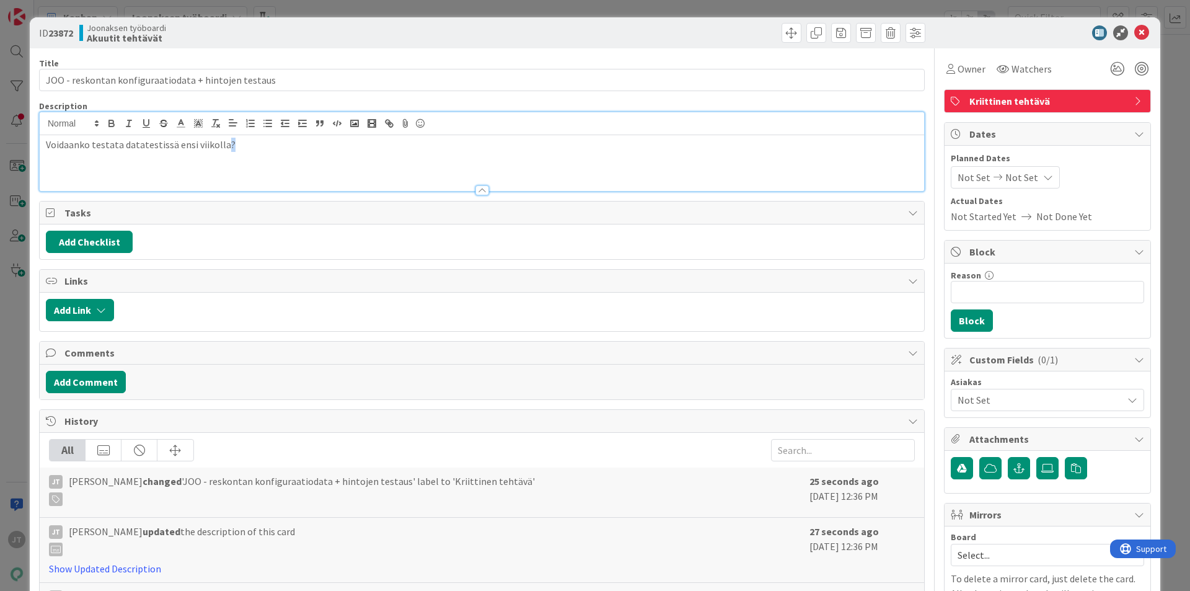
click at [225, 164] on div "Voidaanko testata datatestissä ensi viikolla?" at bounding box center [482, 163] width 885 height 56
click at [250, 154] on div "Voidaanko testata datatestissä ensi viikolla?" at bounding box center [482, 163] width 885 height 56
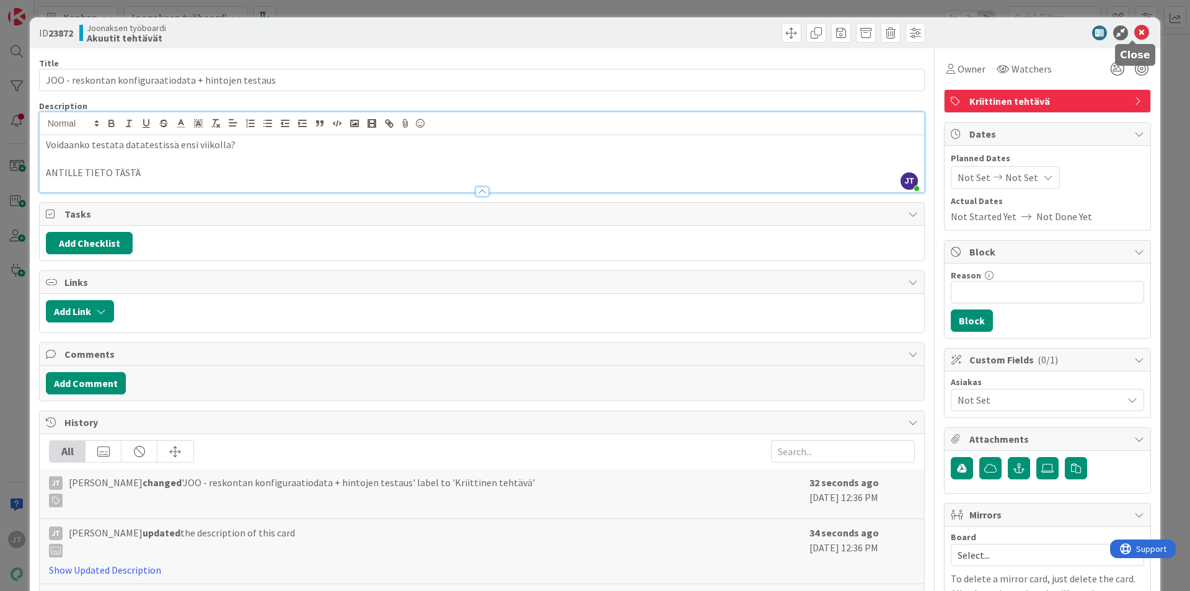
click at [952, 33] on icon at bounding box center [1141, 32] width 15 height 15
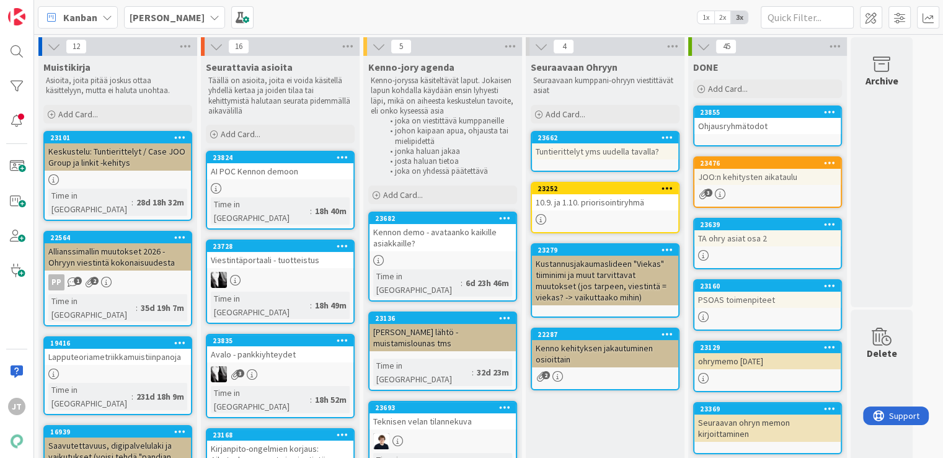
click at [167, 16] on b "[PERSON_NAME]" at bounding box center [167, 17] width 75 height 12
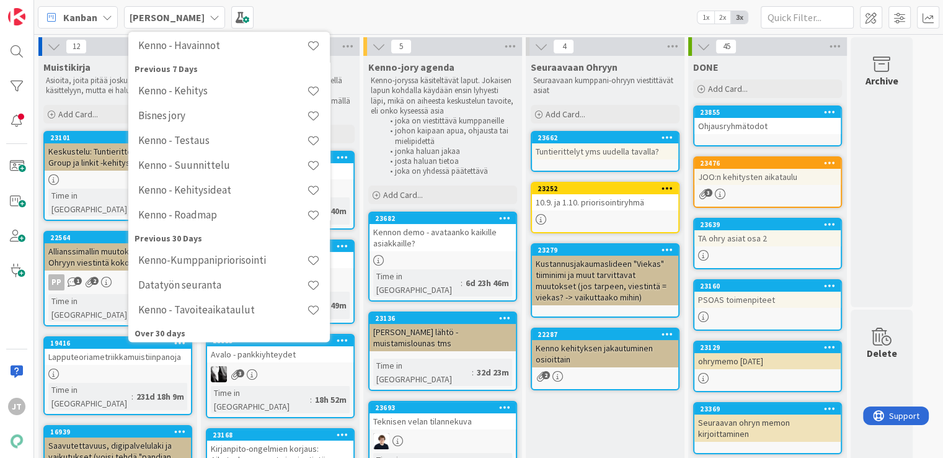
scroll to position [125, 0]
click at [217, 99] on div "Kenno - Kehitys" at bounding box center [229, 93] width 189 height 24
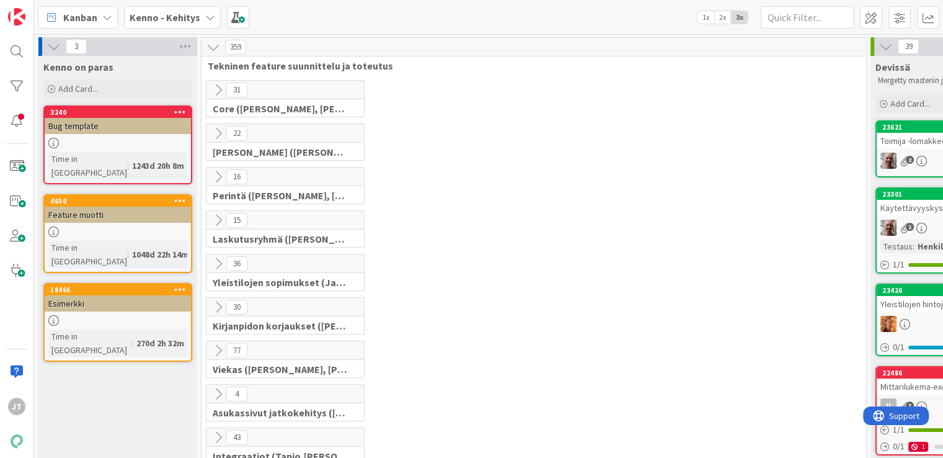
click at [214, 130] on icon at bounding box center [218, 133] width 14 height 14
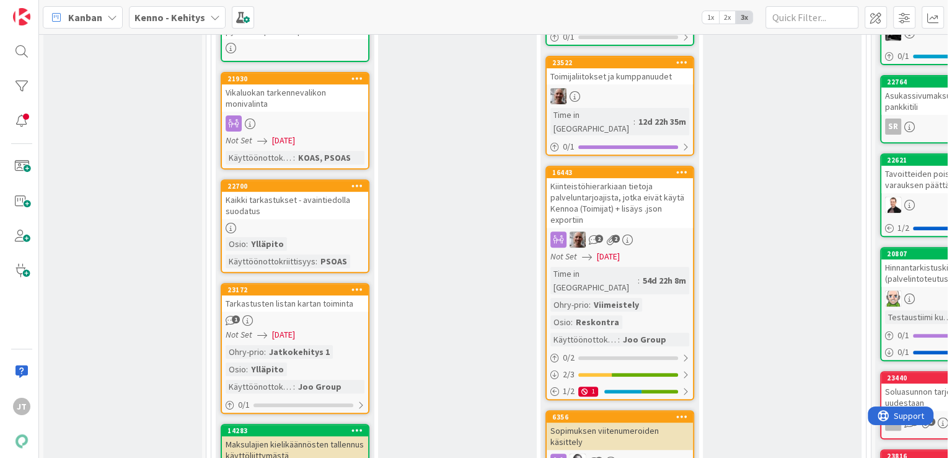
scroll to position [489, 0]
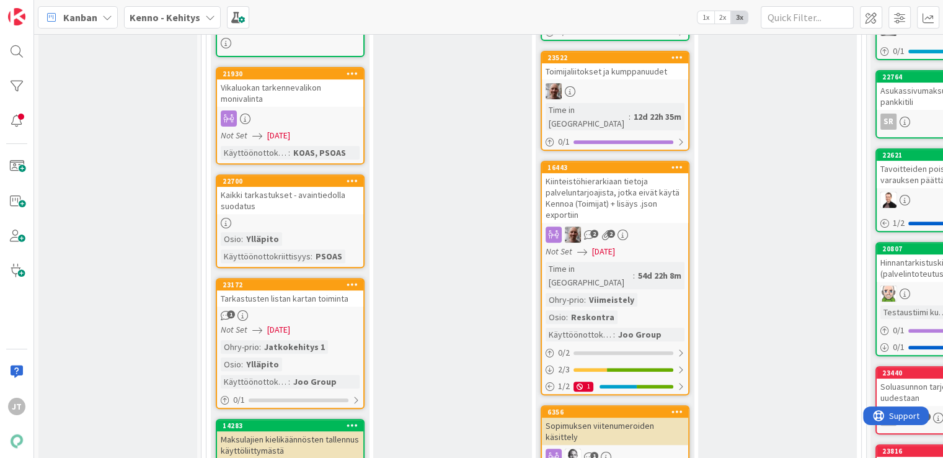
click at [648, 173] on div "Kiinteistöhierarkiaan tietoja palveluntarjoajista, jotka eivät käytä Kennoa (To…" at bounding box center [615, 198] width 146 height 50
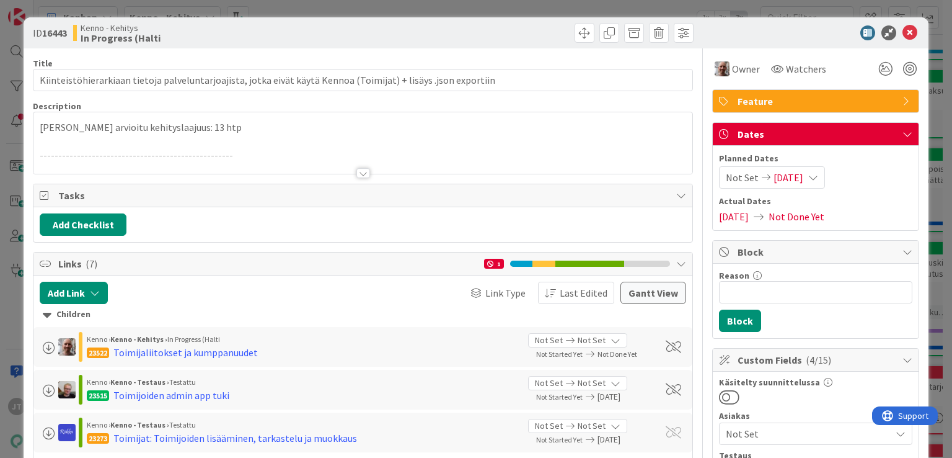
click at [357, 172] on div at bounding box center [363, 173] width 14 height 10
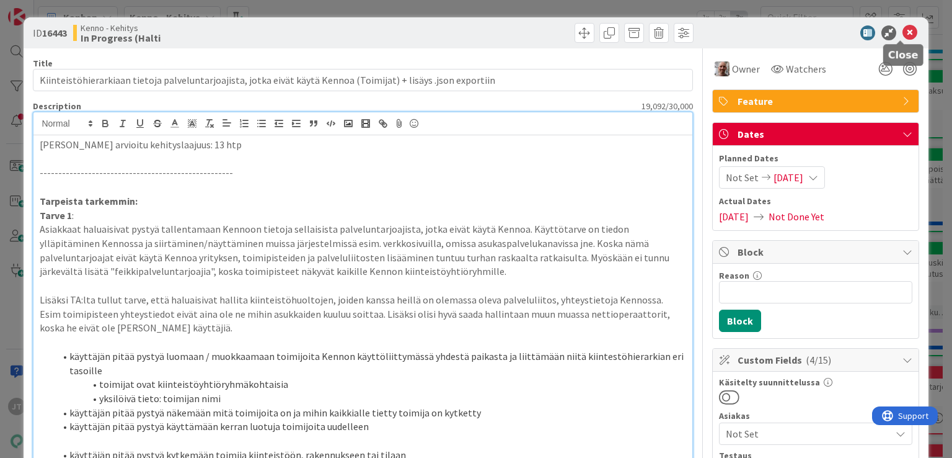
click at [903, 33] on icon at bounding box center [910, 32] width 15 height 15
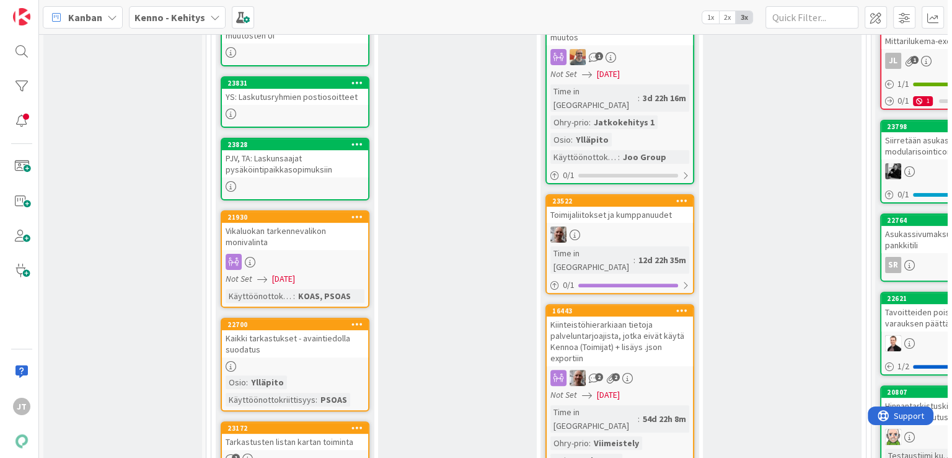
scroll to position [335, 0]
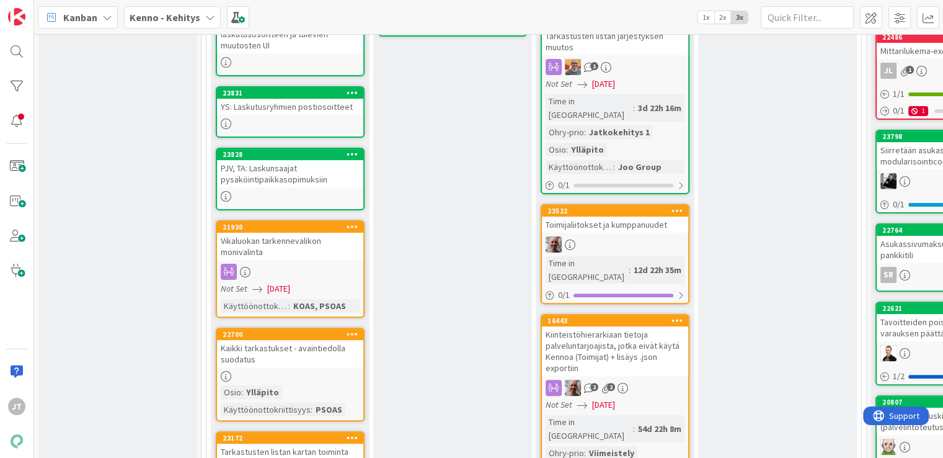
click at [640, 216] on div "Toimijaliitokset ja kumppanuudet" at bounding box center [615, 224] width 146 height 16
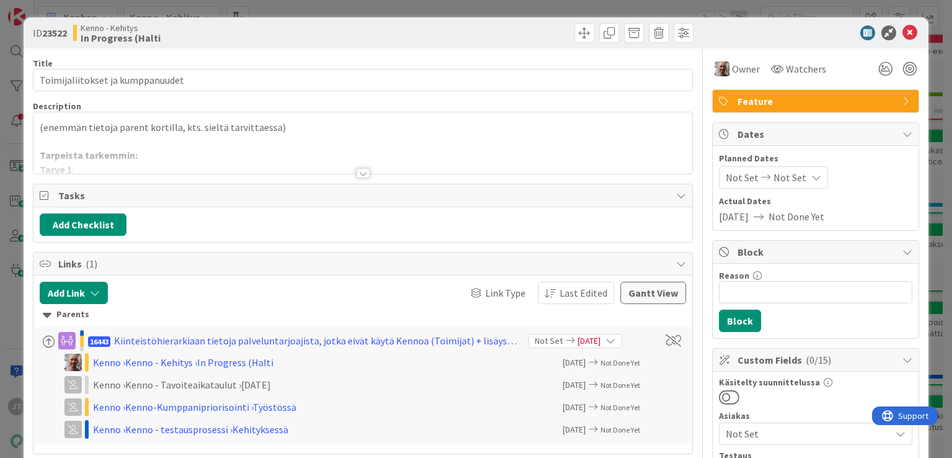
click at [359, 172] on div at bounding box center [363, 173] width 14 height 10
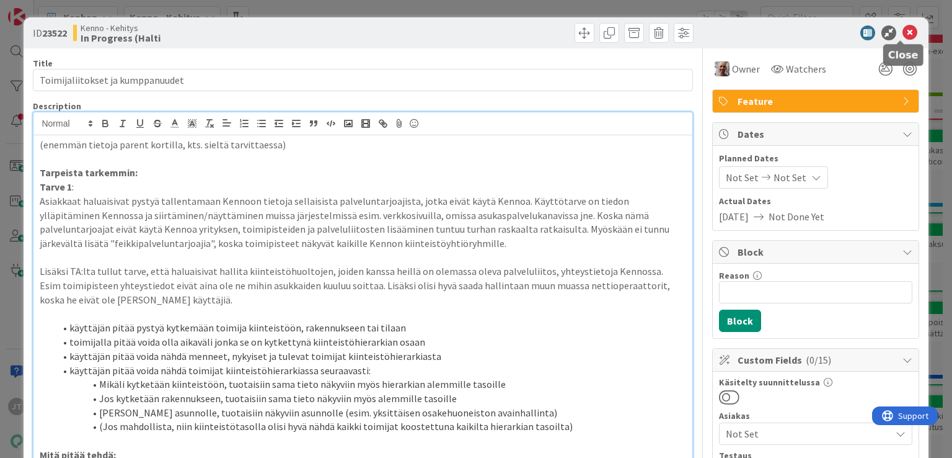
click at [903, 33] on icon at bounding box center [910, 32] width 15 height 15
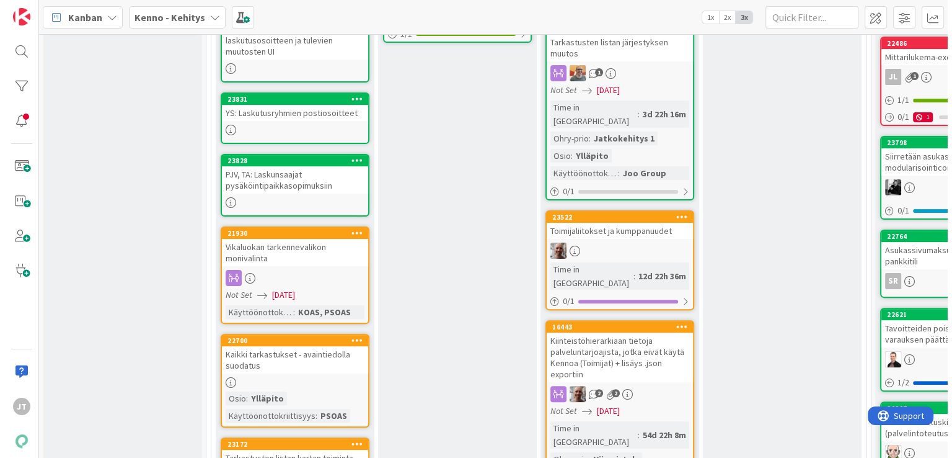
scroll to position [334, 0]
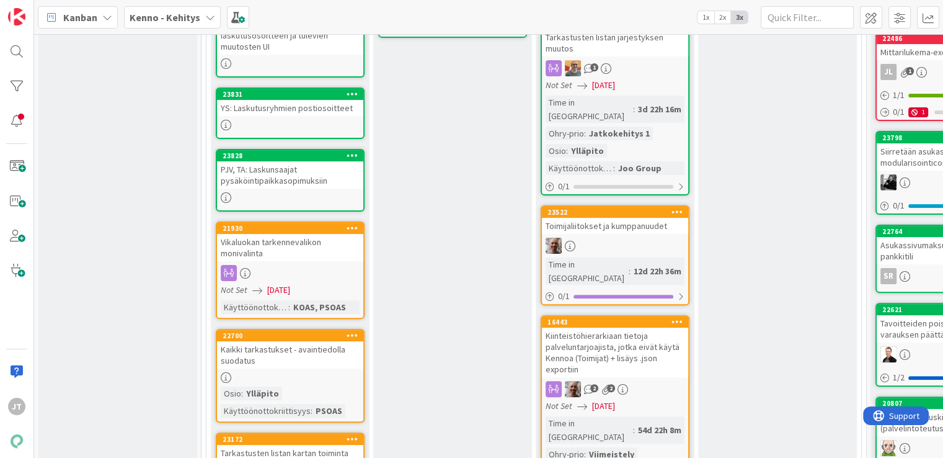
click at [580, 327] on div "Kiinteistöhierarkiaan tietoja palveluntarjoajista, jotka eivät käytä Kennoa (To…" at bounding box center [615, 352] width 146 height 50
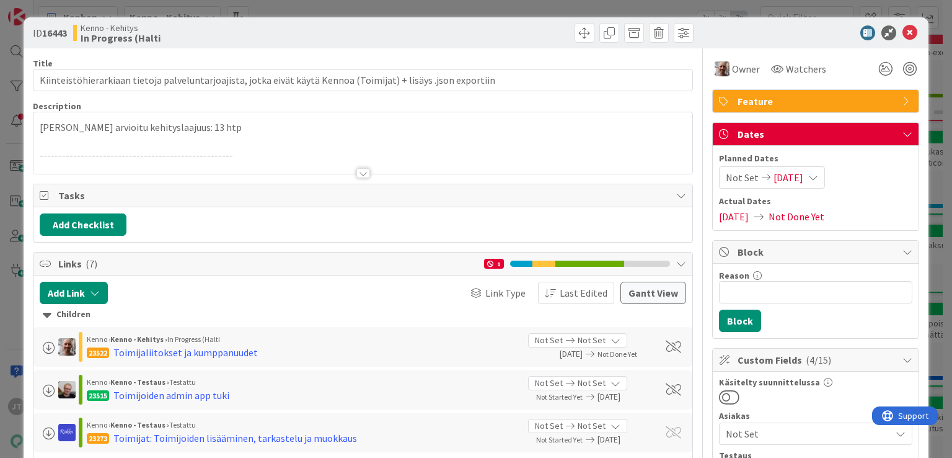
click at [363, 171] on div at bounding box center [363, 173] width 14 height 10
